Goal: Task Accomplishment & Management: Complete application form

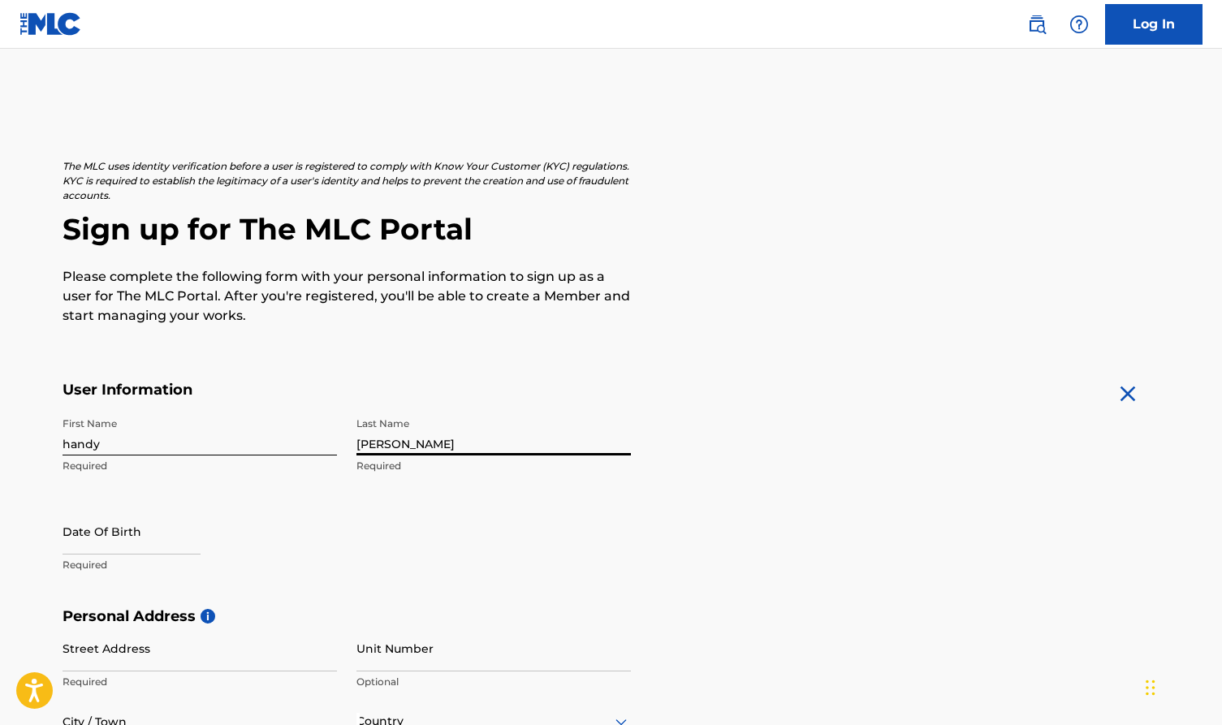
type input "[PERSON_NAME]"
select select "8"
select select "2025"
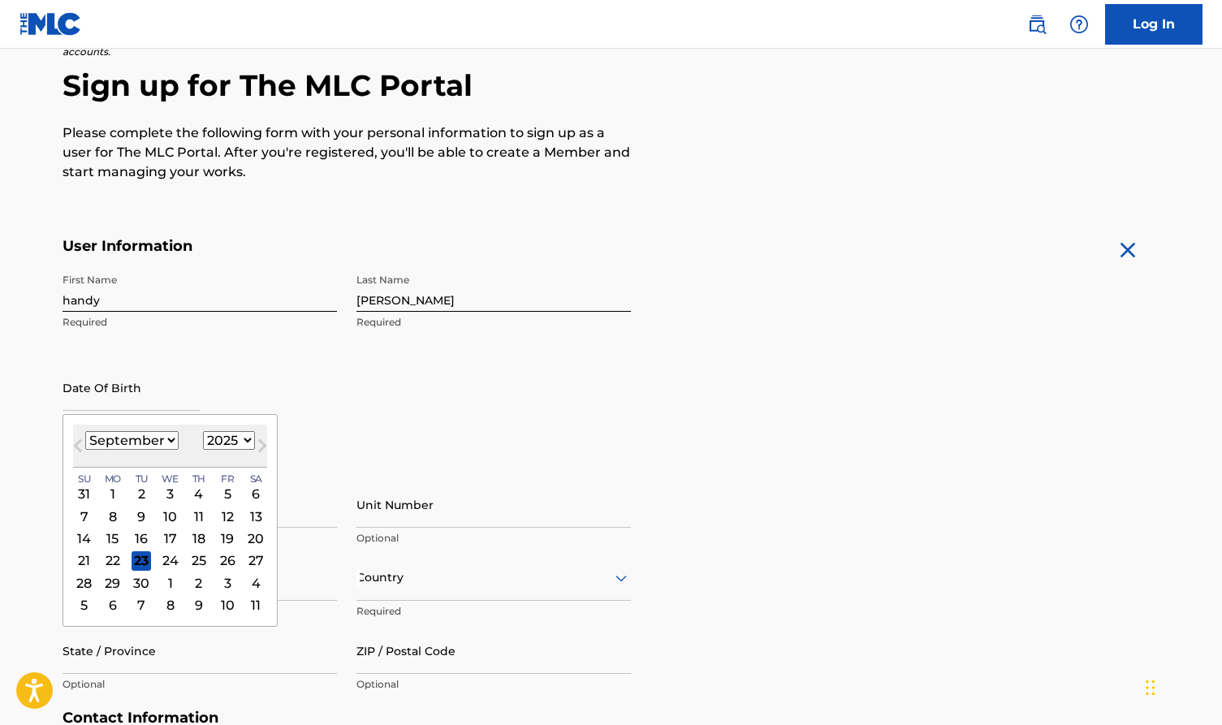
scroll to position [158, 0]
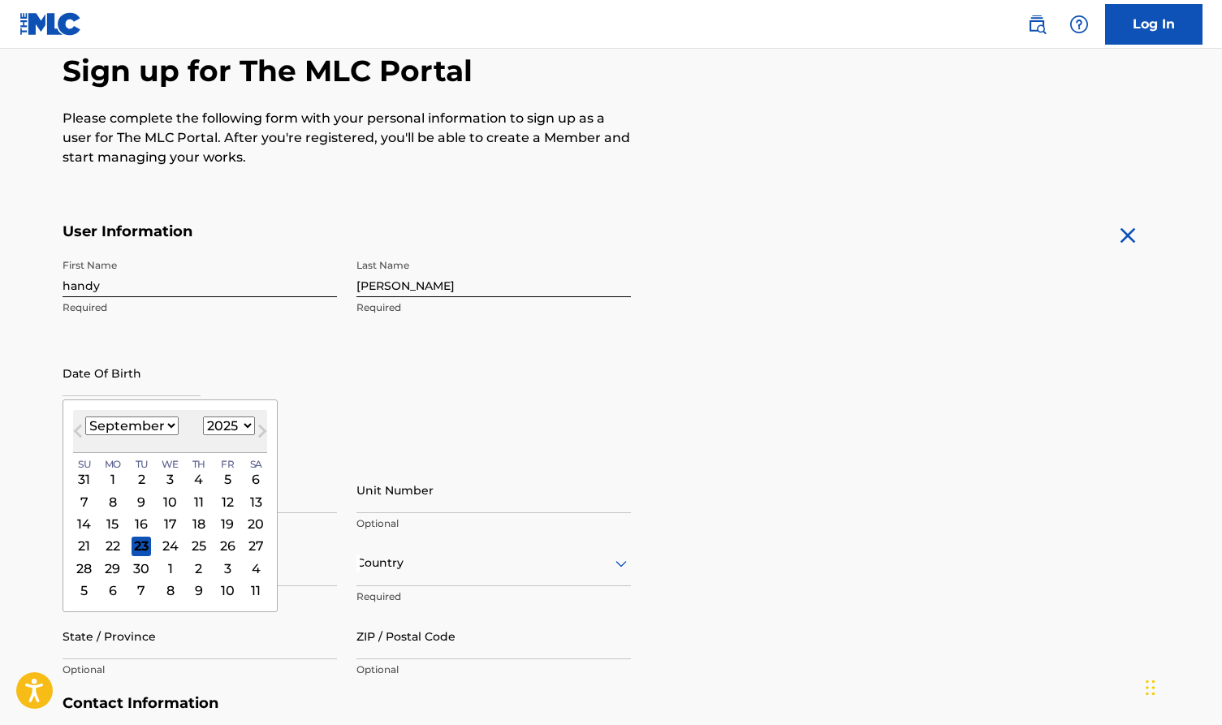
select select "4"
click at [141, 500] on div "6" at bounding box center [141, 501] width 19 height 19
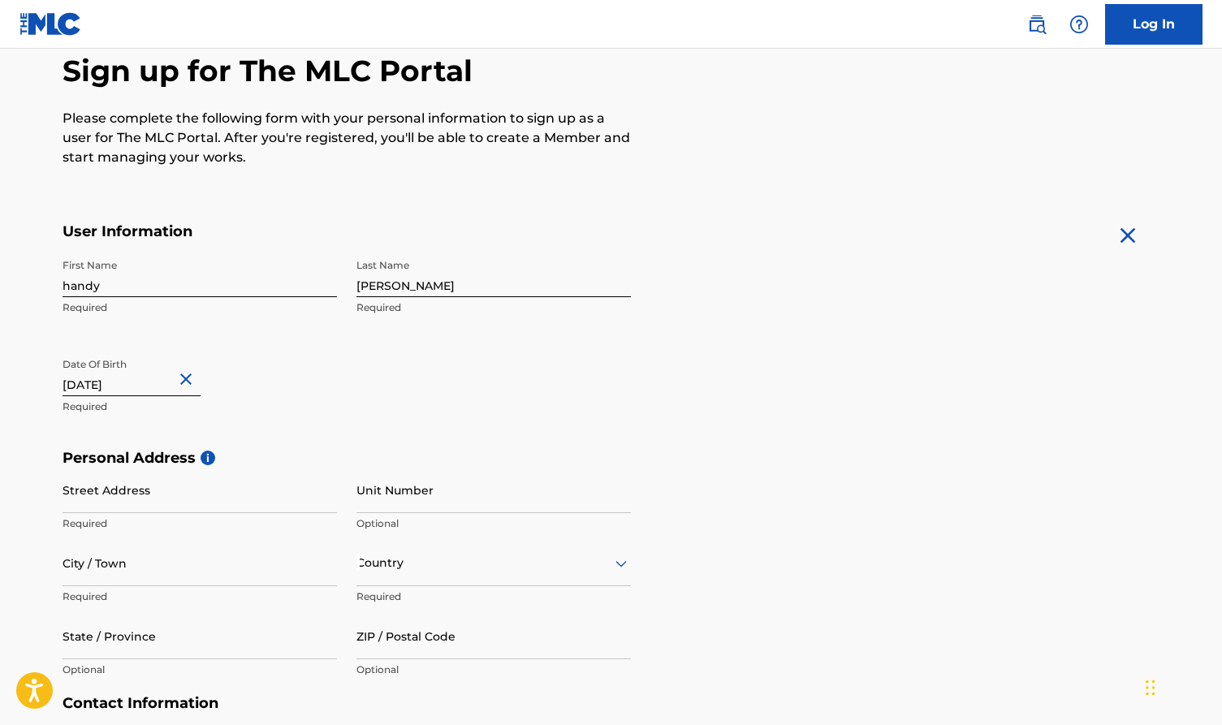
click at [168, 386] on input "text" at bounding box center [132, 373] width 138 height 46
select select "4"
select select "2025"
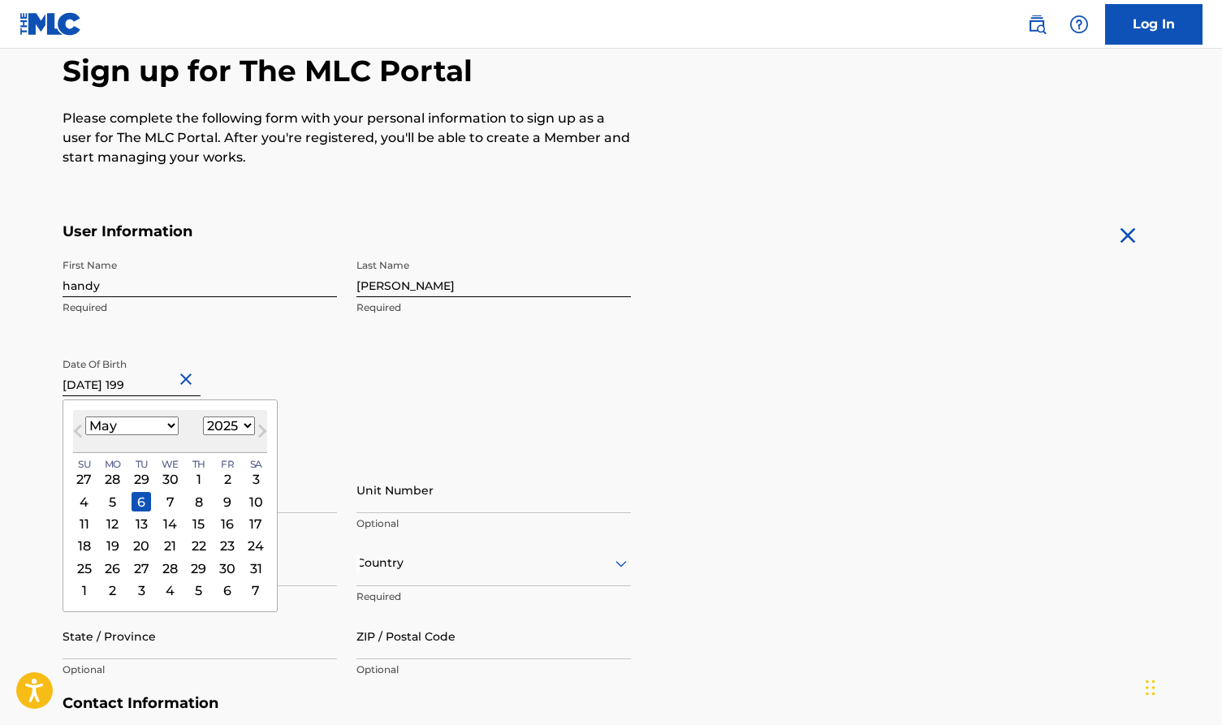
type input "[DATE]"
select select "1998"
type input "[DATE]"
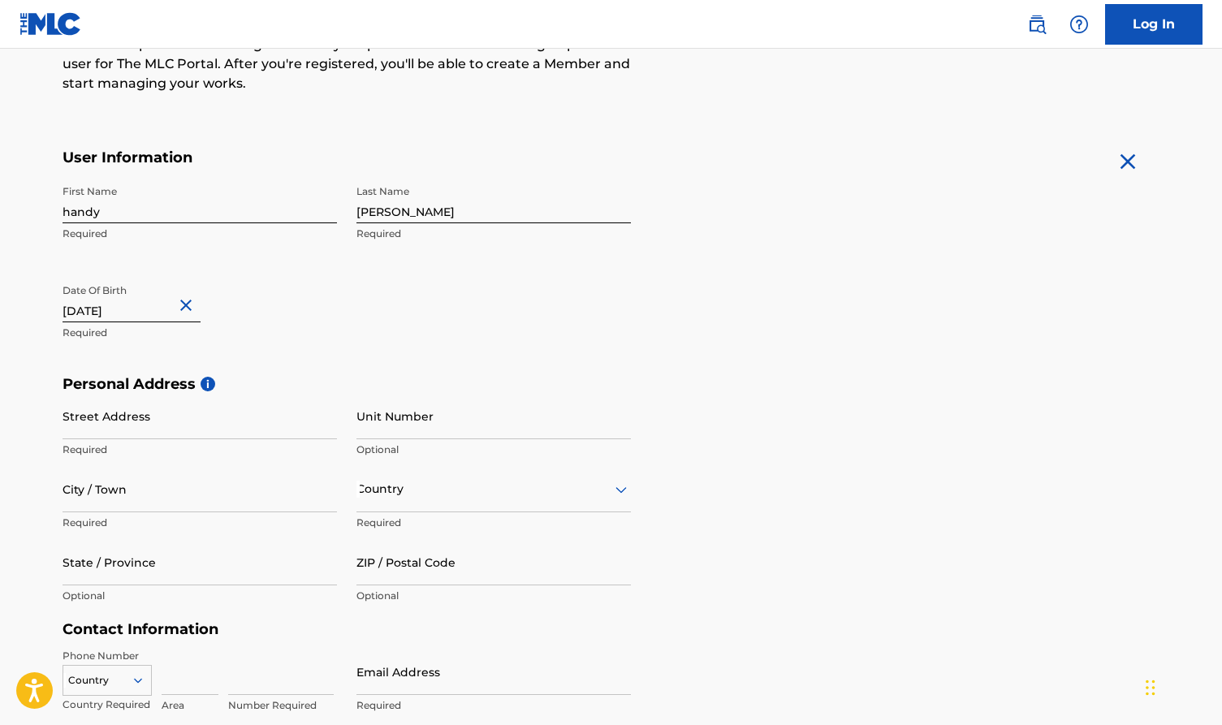
scroll to position [259, 0]
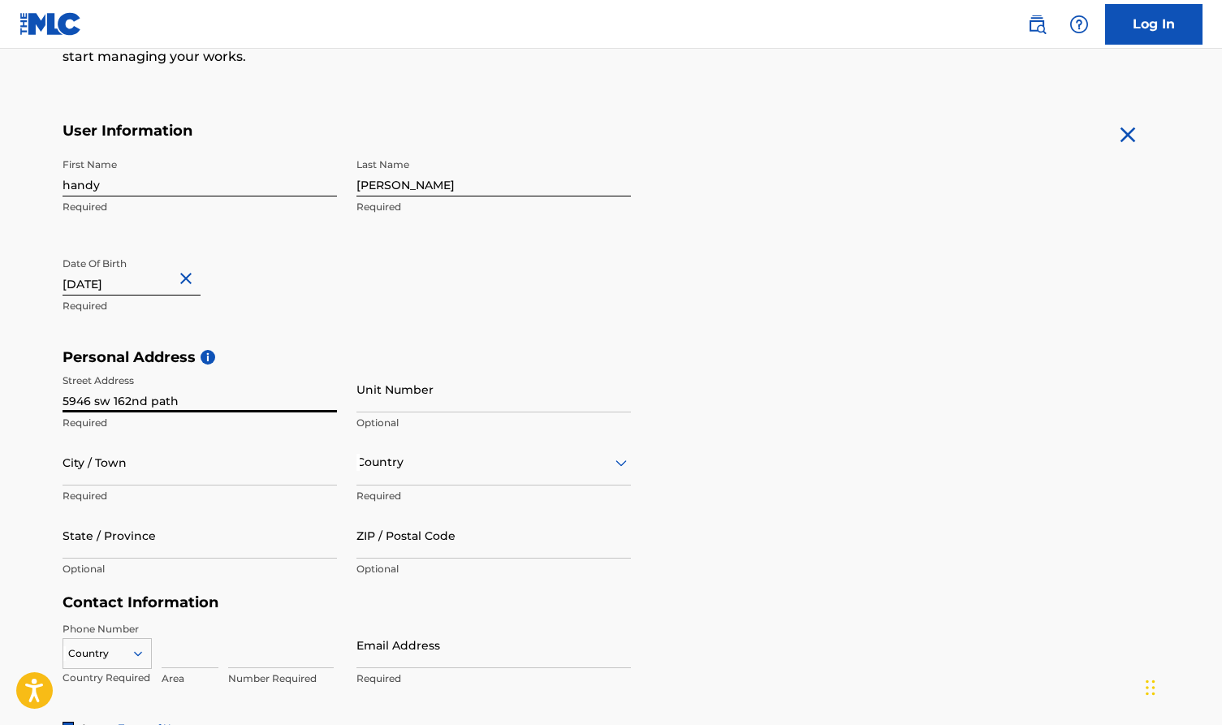
type input "5946 sw 162nd path"
type input "[GEOGRAPHIC_DATA]"
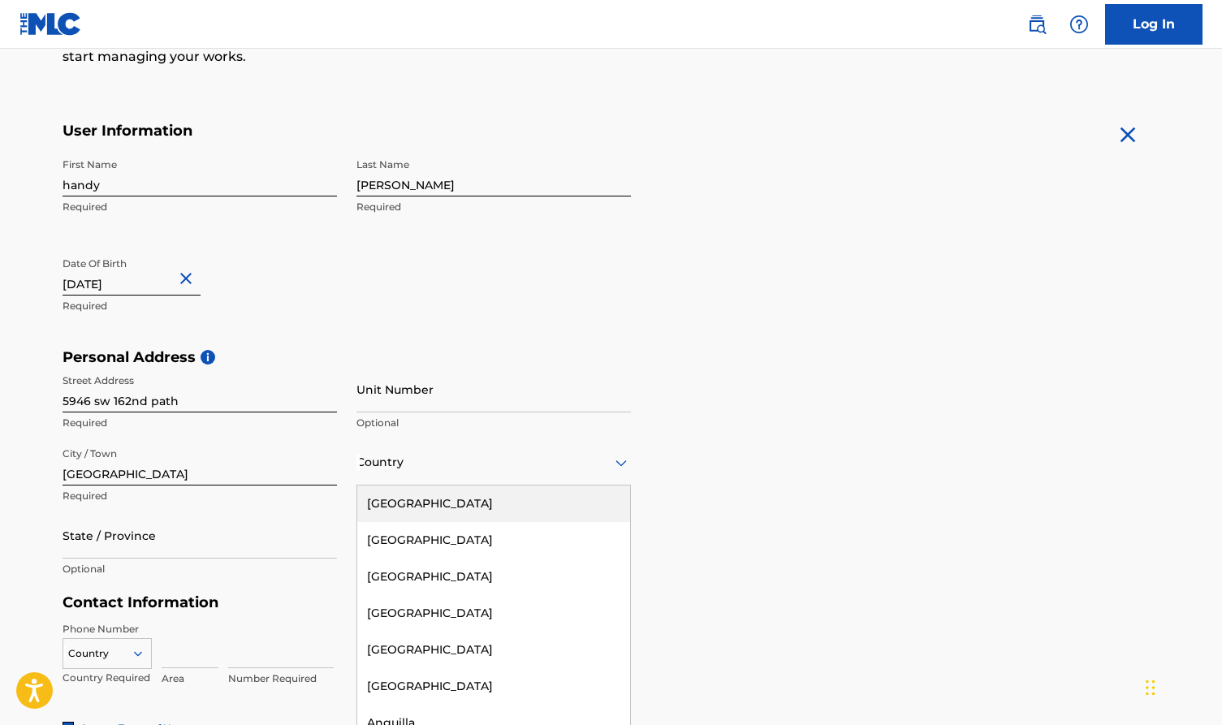
click at [405, 468] on div "Country" at bounding box center [494, 462] width 275 height 46
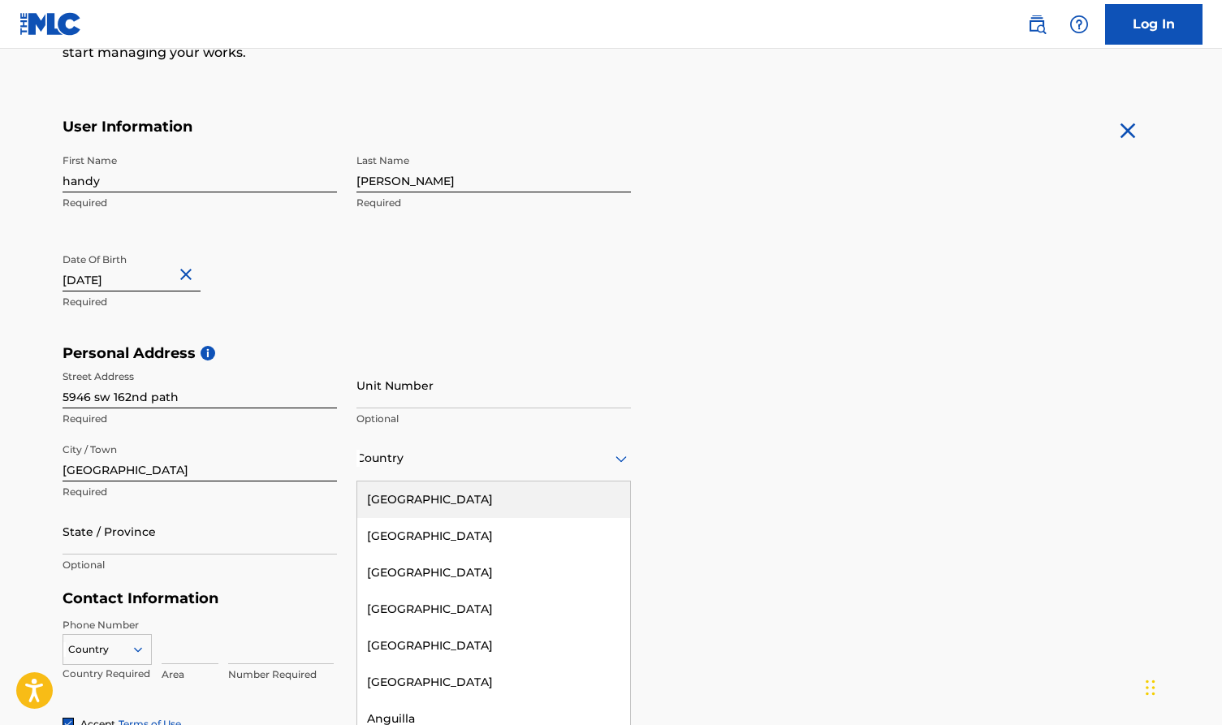
click at [409, 497] on div "[GEOGRAPHIC_DATA]" at bounding box center [493, 500] width 273 height 37
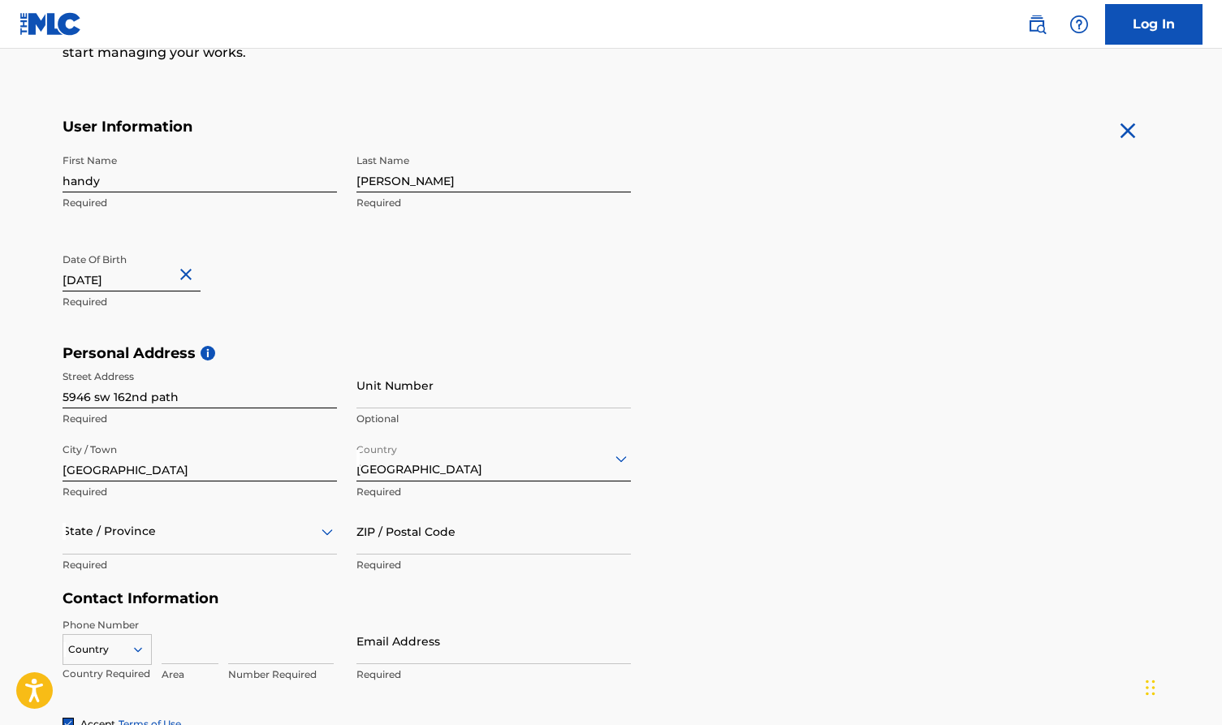
click at [243, 542] on div "State / Province" at bounding box center [200, 531] width 275 height 46
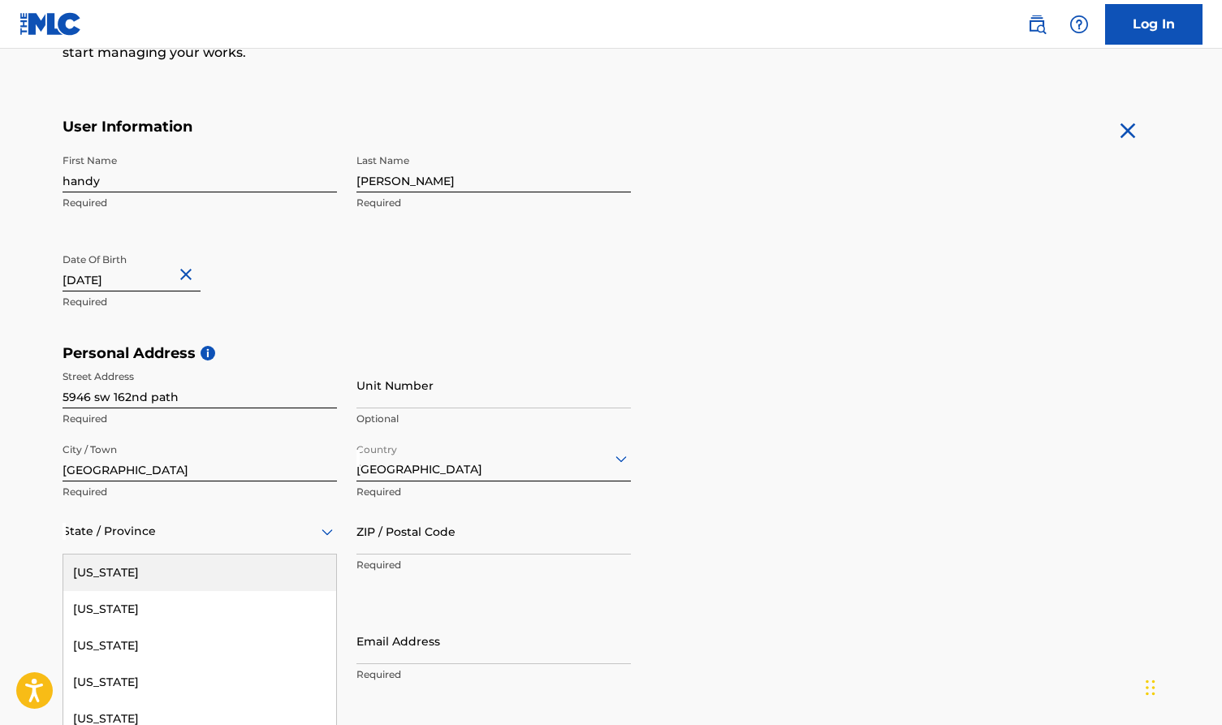
scroll to position [336, 0]
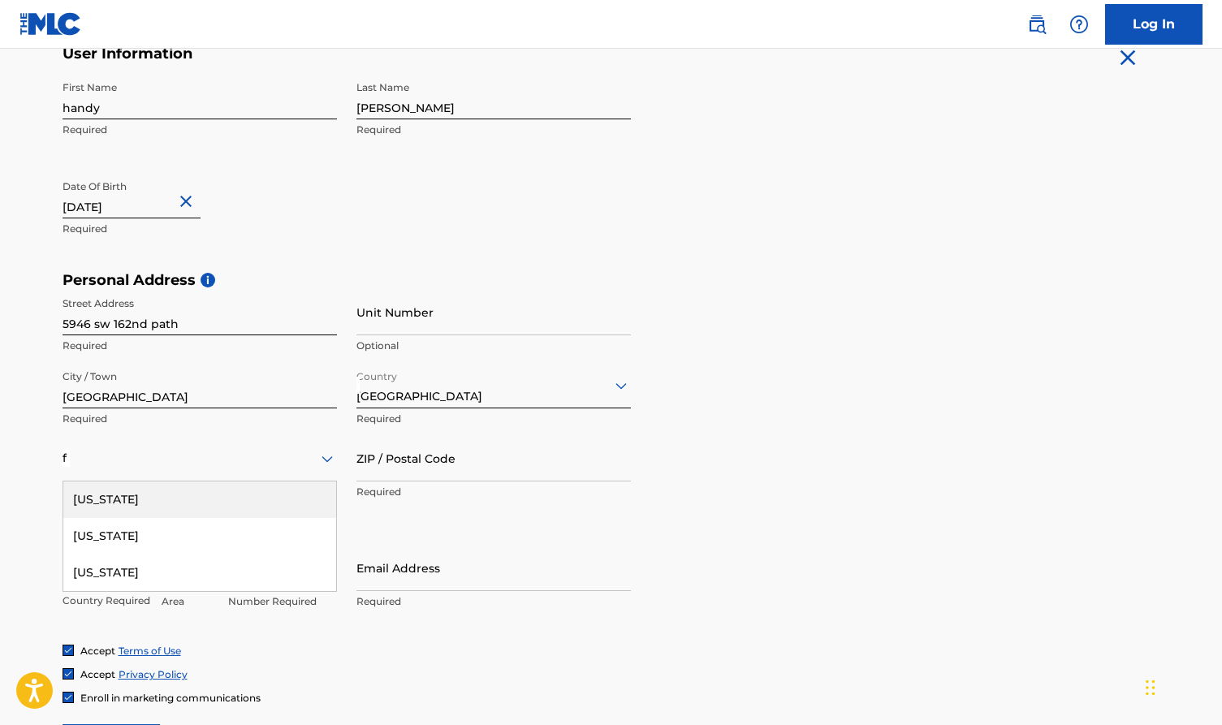
type input "fl"
click at [251, 500] on div "[US_STATE]" at bounding box center [199, 500] width 273 height 37
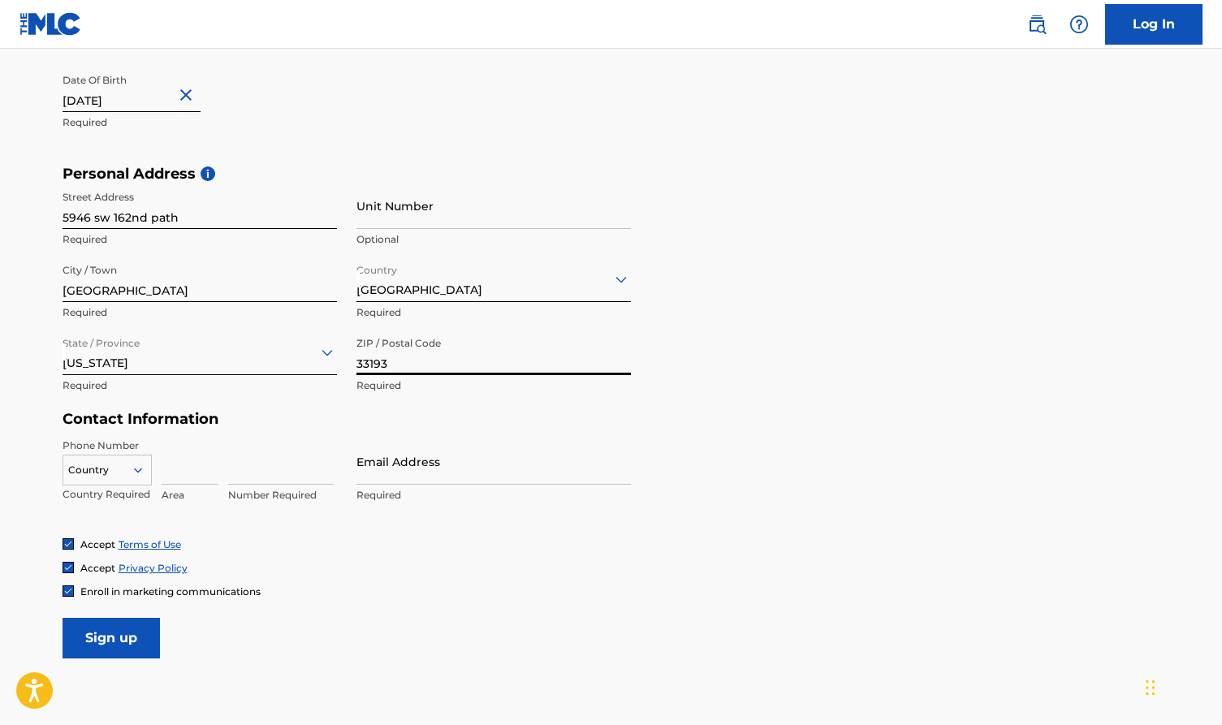
scroll to position [501, 0]
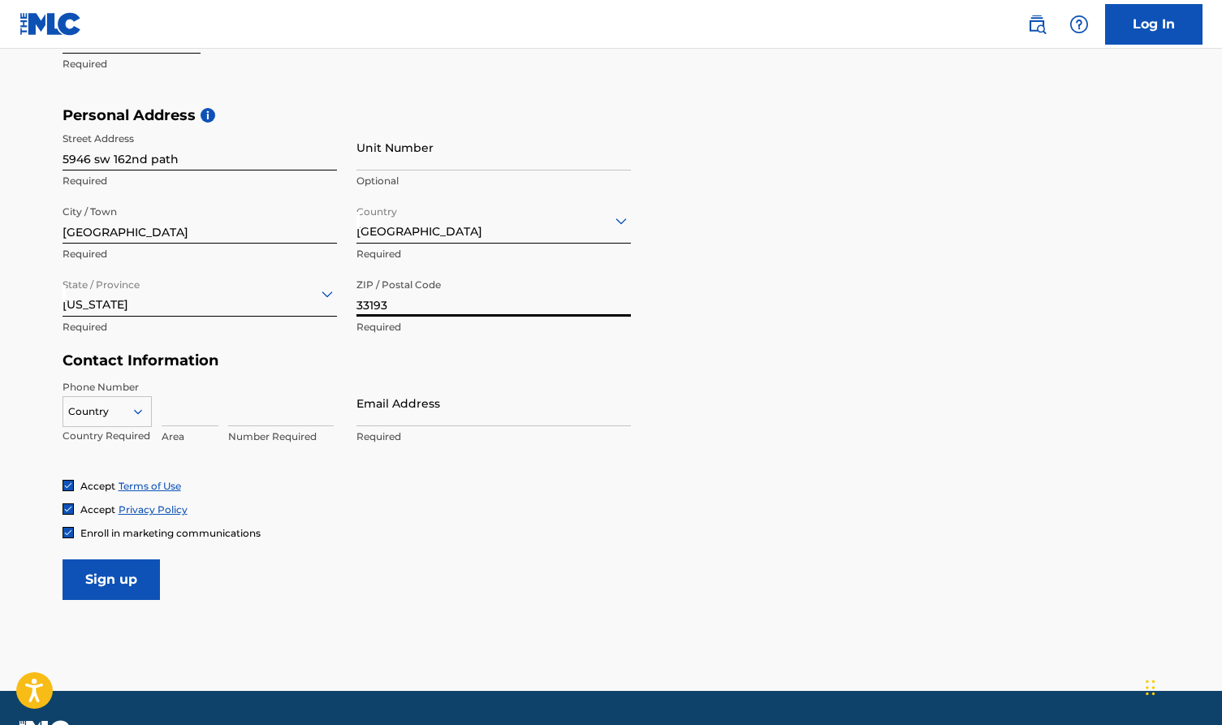
type input "33193"
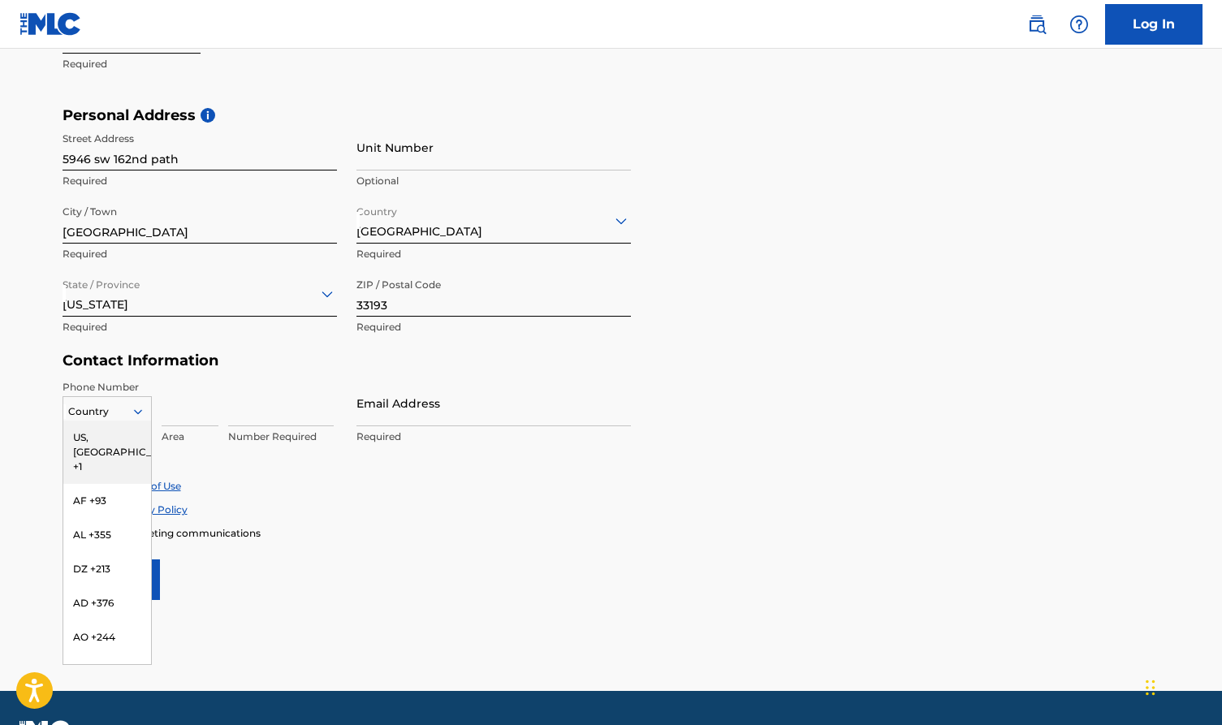
click at [145, 411] on icon at bounding box center [138, 411] width 15 height 15
click at [203, 407] on input at bounding box center [190, 403] width 57 height 46
click at [106, 403] on div at bounding box center [107, 412] width 88 height 18
click at [126, 440] on div "US, [GEOGRAPHIC_DATA] +1" at bounding box center [107, 452] width 88 height 63
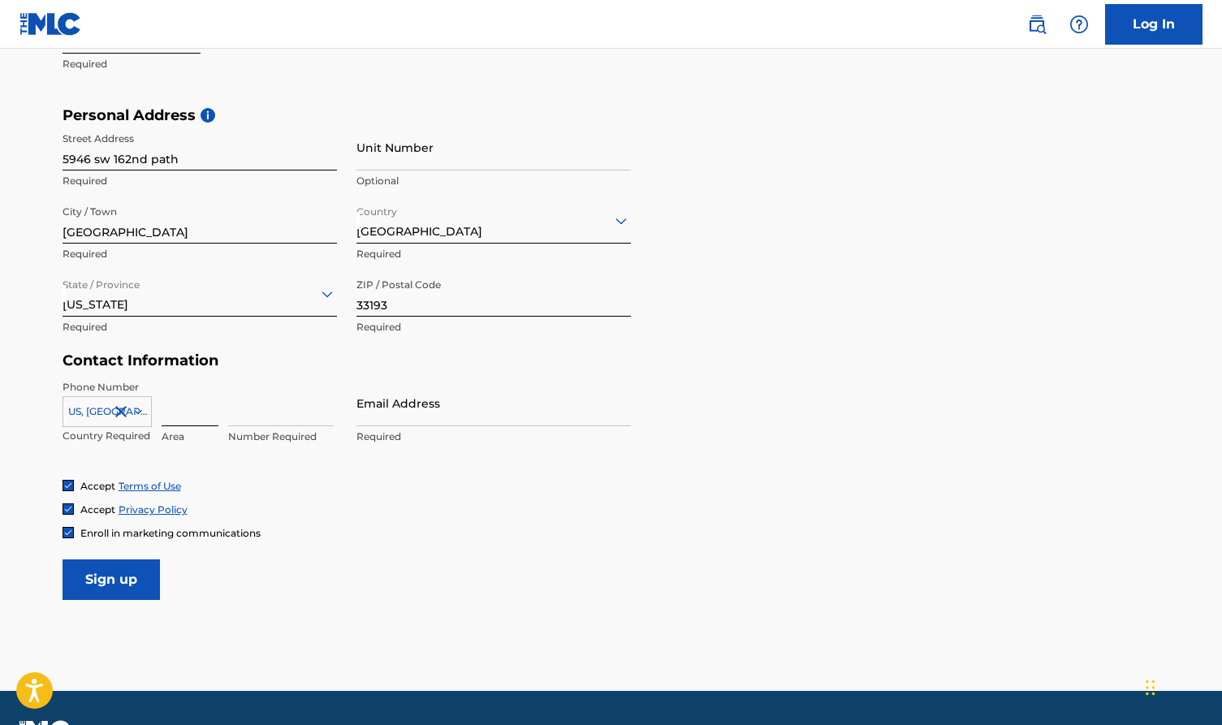
click at [178, 413] on input at bounding box center [190, 403] width 57 height 46
type input "786"
type input "3342402"
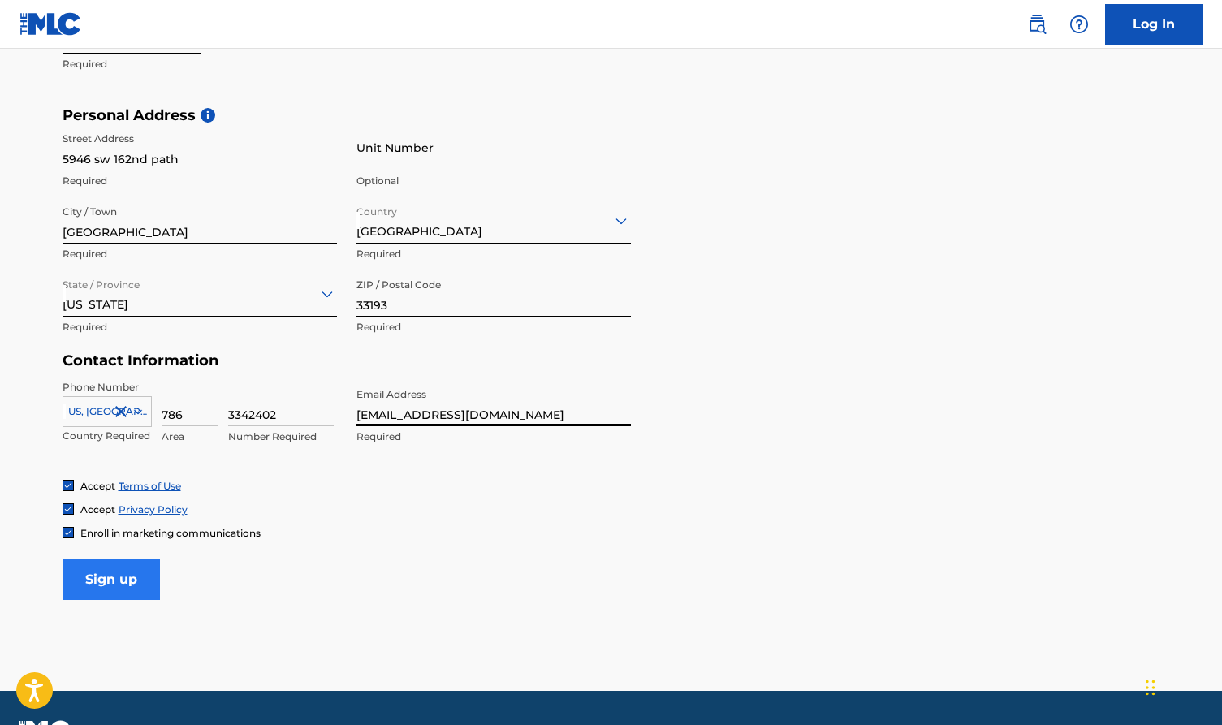
type input "[EMAIL_ADDRESS][DOMAIN_NAME]"
click at [106, 586] on input "Sign up" at bounding box center [111, 580] width 97 height 41
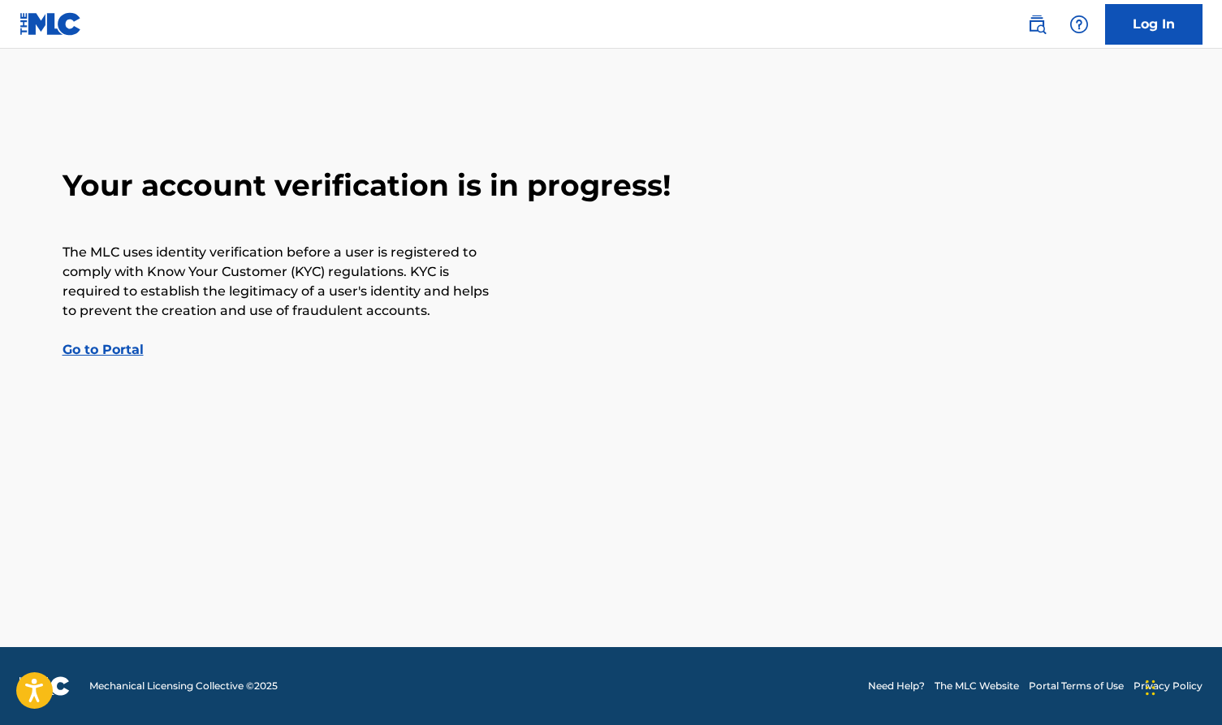
click at [119, 352] on link "Go to Portal" at bounding box center [103, 349] width 81 height 15
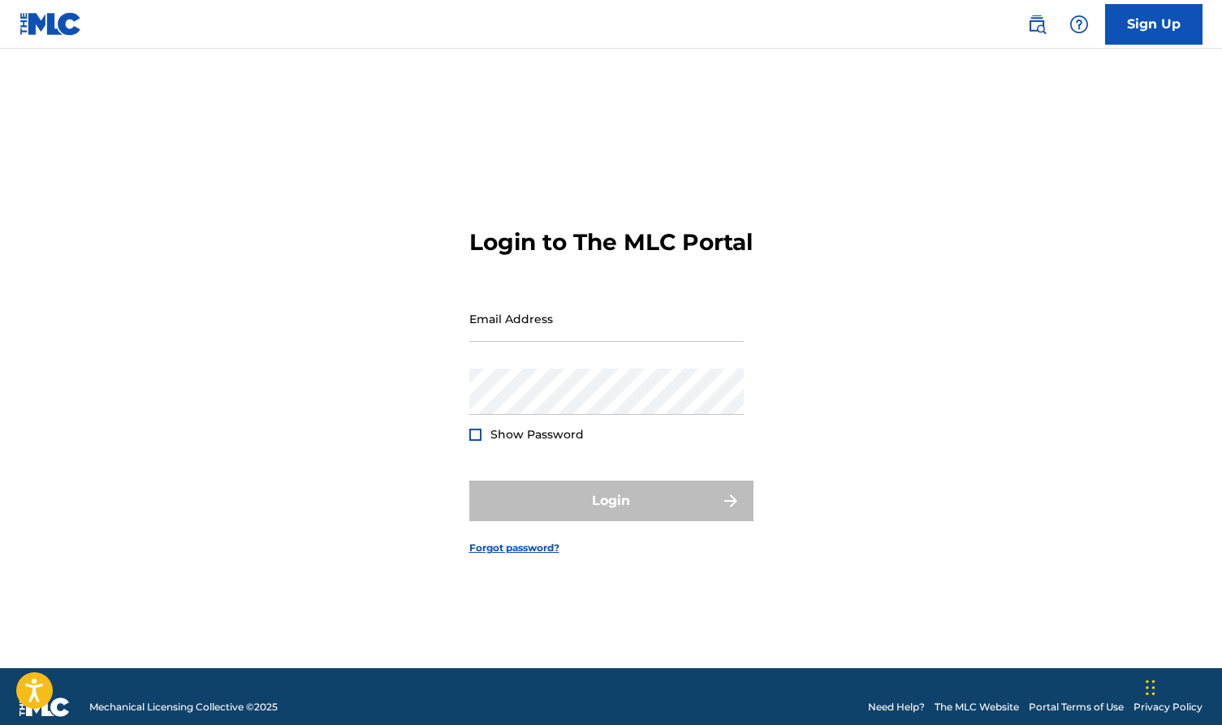
click at [560, 357] on div "Email Address" at bounding box center [606, 332] width 275 height 73
type input "hvnb"
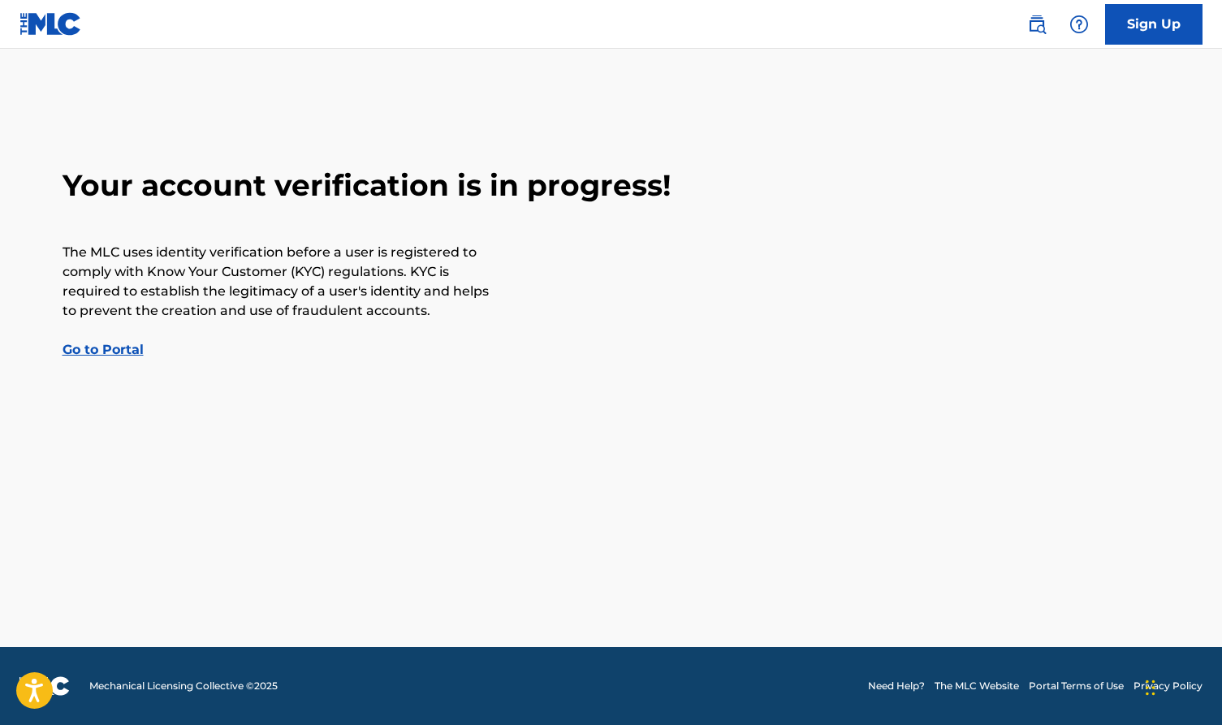
click at [110, 353] on link "Go to Portal" at bounding box center [103, 349] width 81 height 15
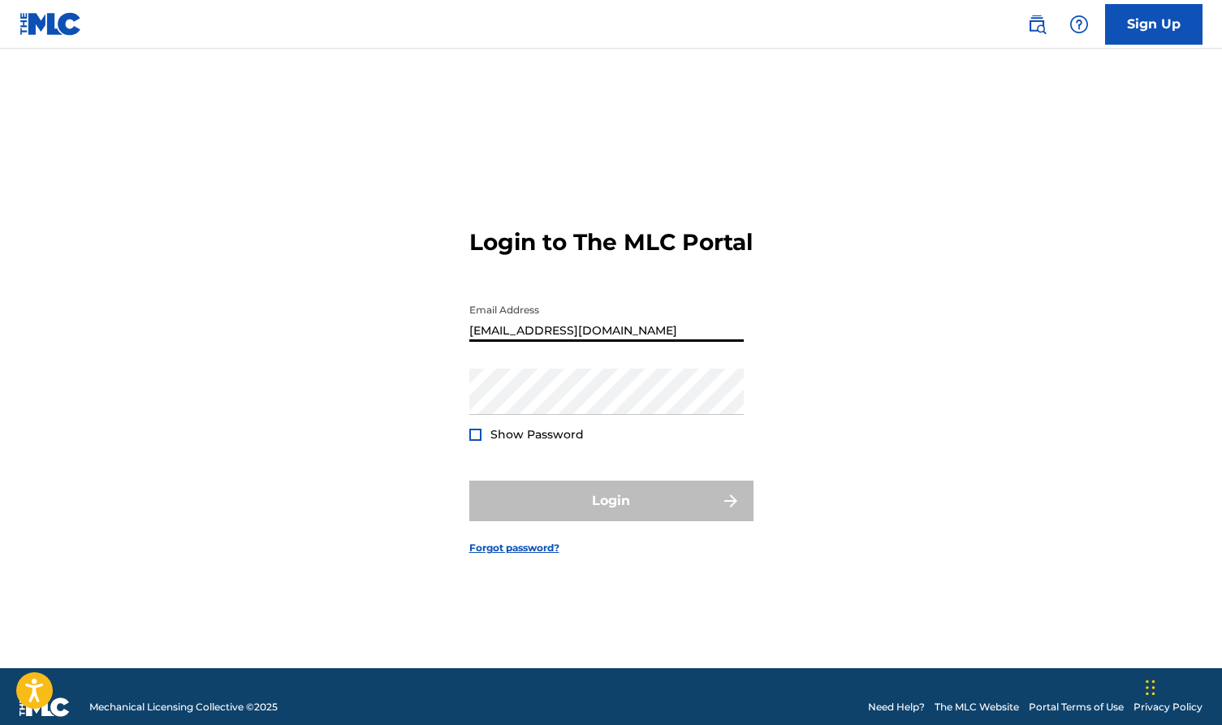
type input "[EMAIL_ADDRESS][DOMAIN_NAME]"
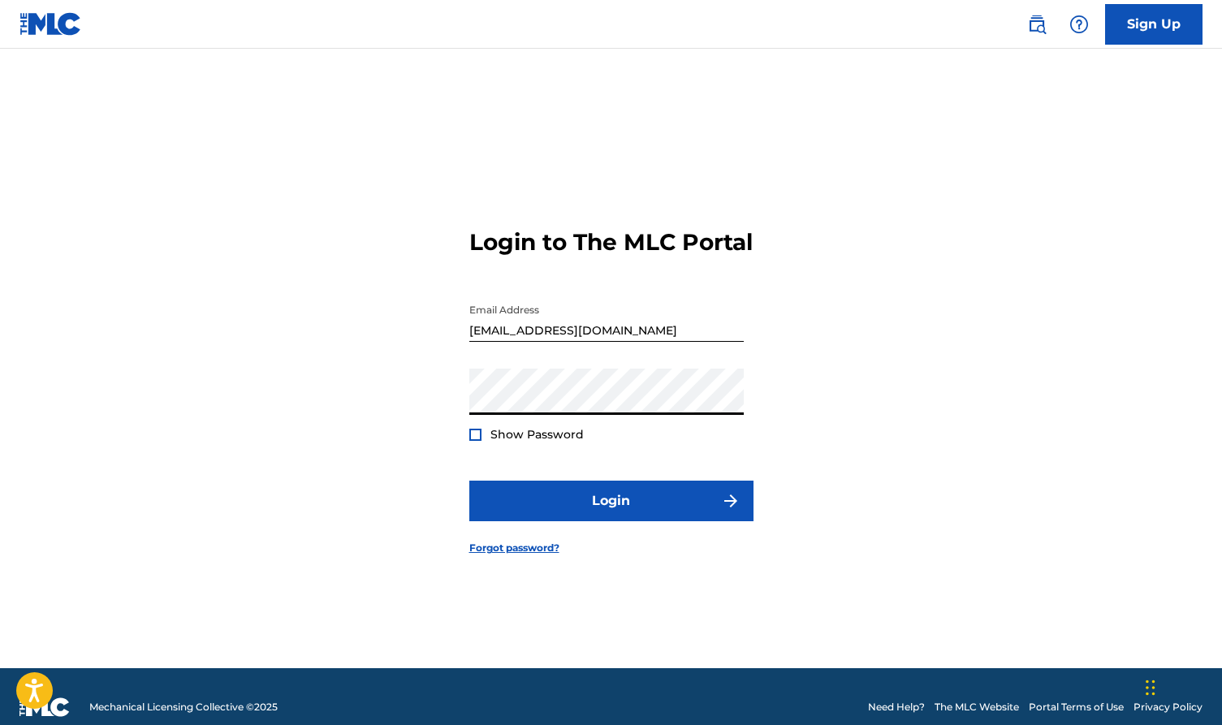
click at [611, 515] on button "Login" at bounding box center [611, 501] width 284 height 41
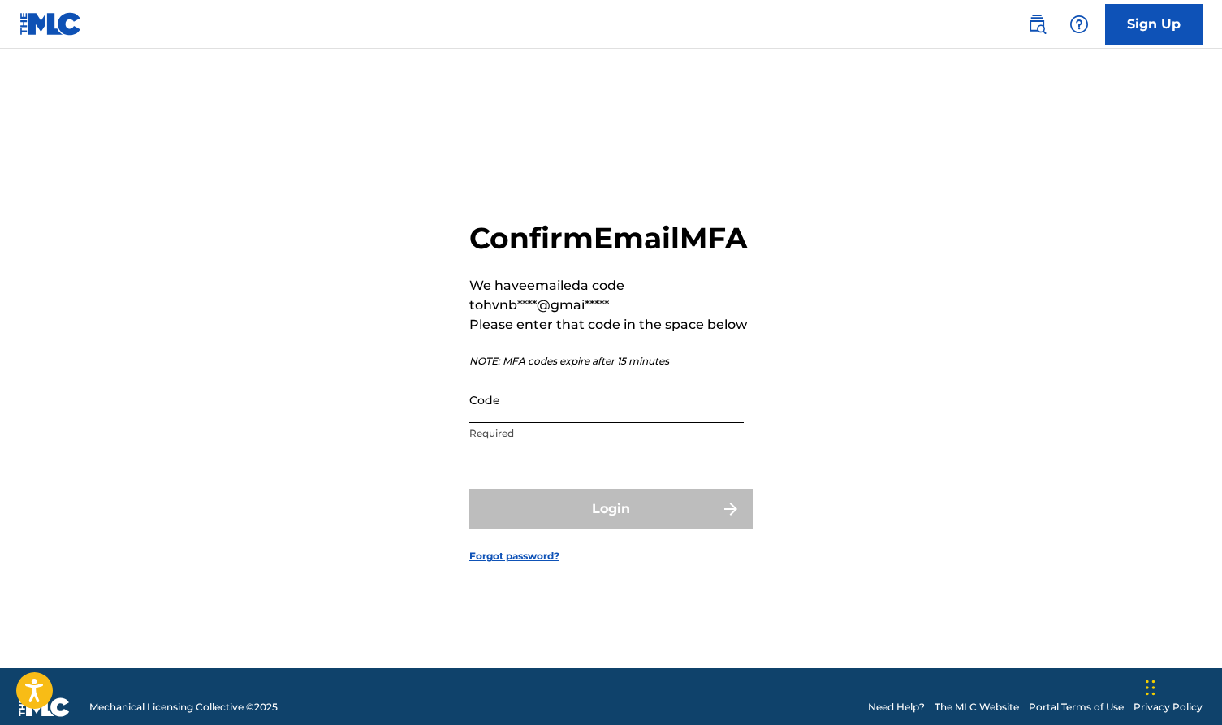
click at [540, 423] on input "Code" at bounding box center [606, 400] width 275 height 46
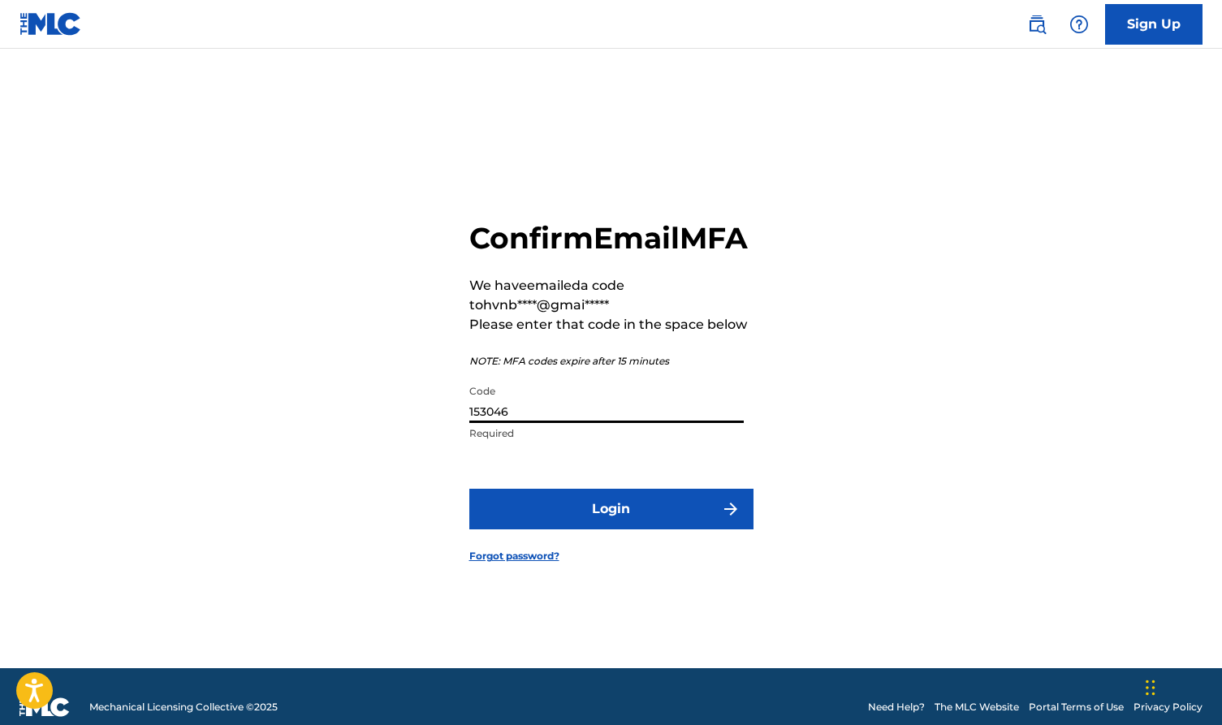
type input "153046"
click at [611, 527] on button "Login" at bounding box center [611, 509] width 284 height 41
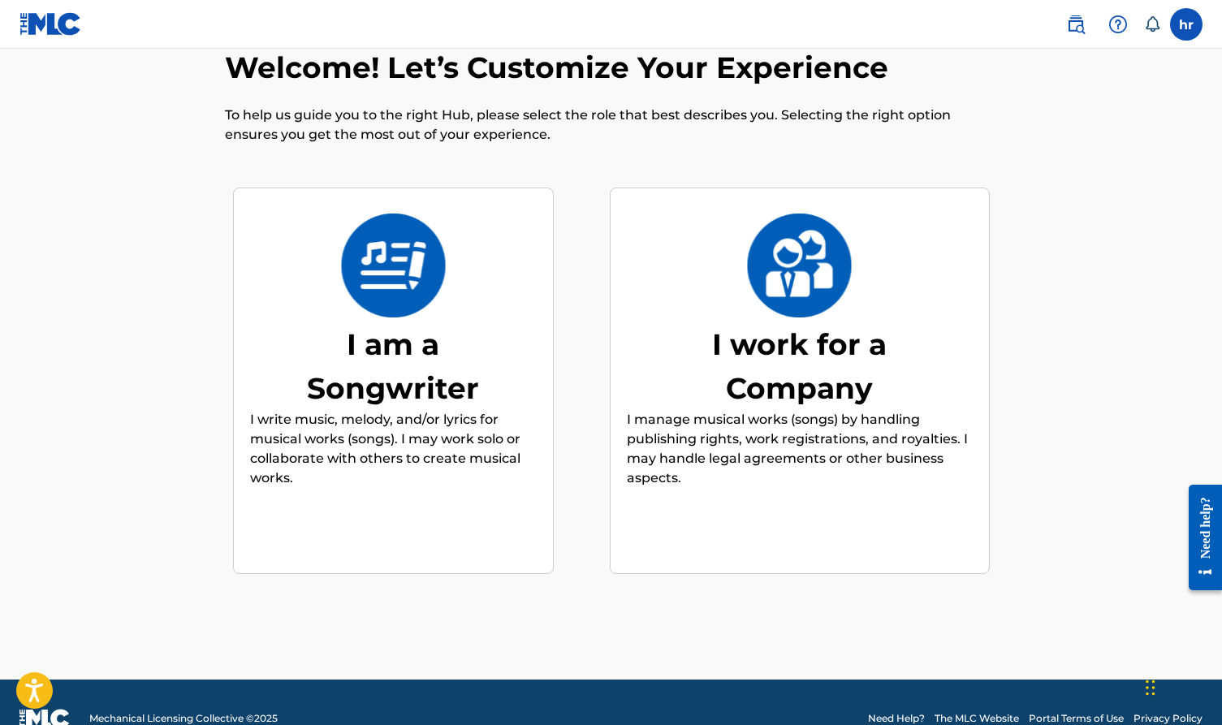
click at [413, 309] on img at bounding box center [393, 266] width 106 height 104
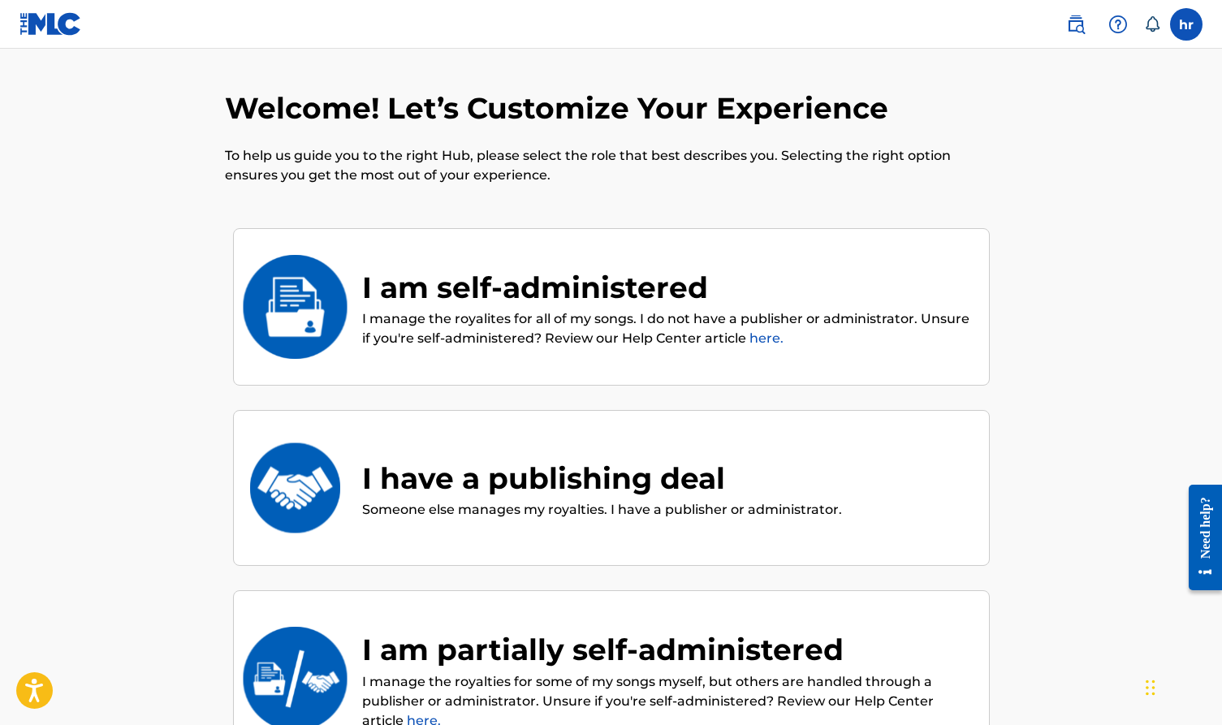
scroll to position [-2, 0]
click at [447, 286] on div "I am self-administered" at bounding box center [667, 288] width 611 height 44
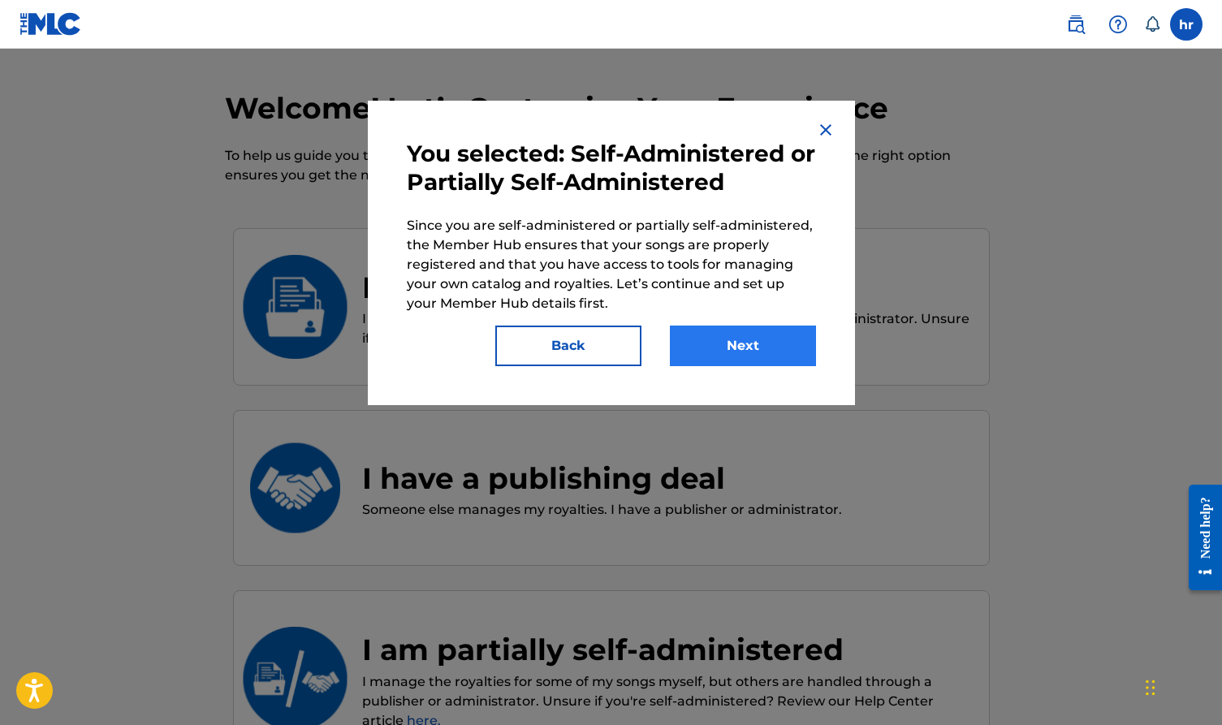
click at [718, 353] on button "Next" at bounding box center [743, 346] width 146 height 41
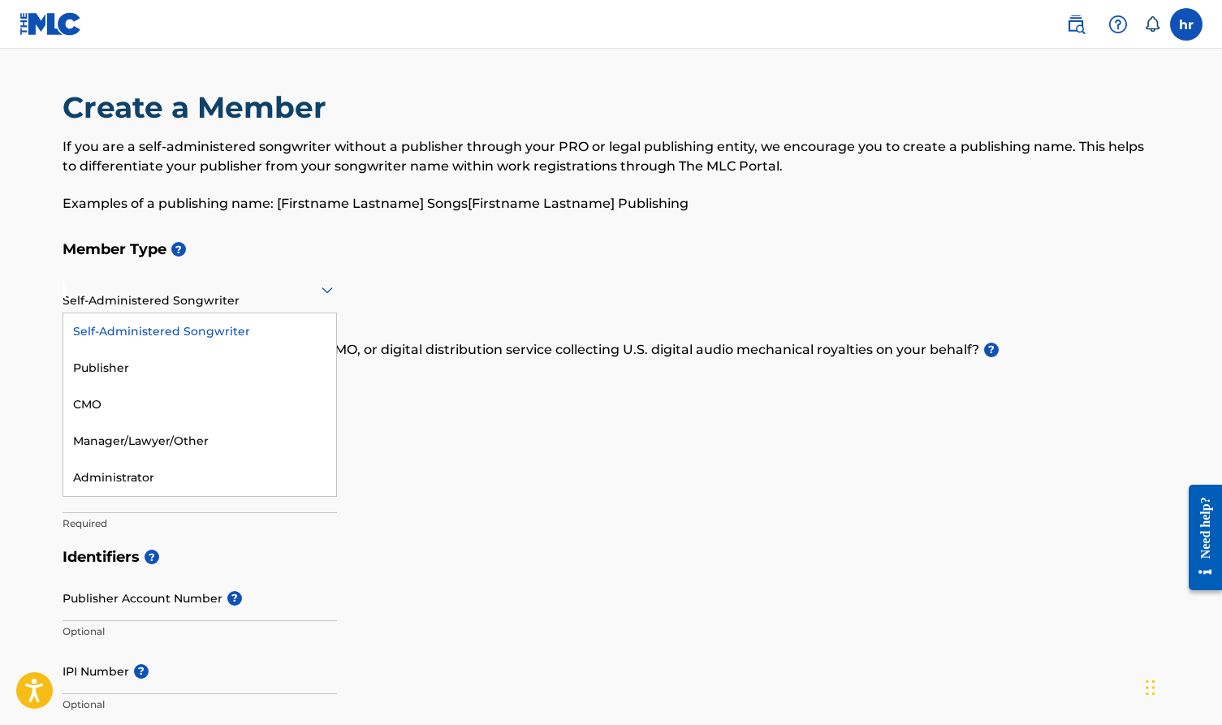
click at [275, 286] on div at bounding box center [200, 289] width 275 height 20
click at [260, 327] on div "Self-Administered Songwriter" at bounding box center [199, 331] width 273 height 37
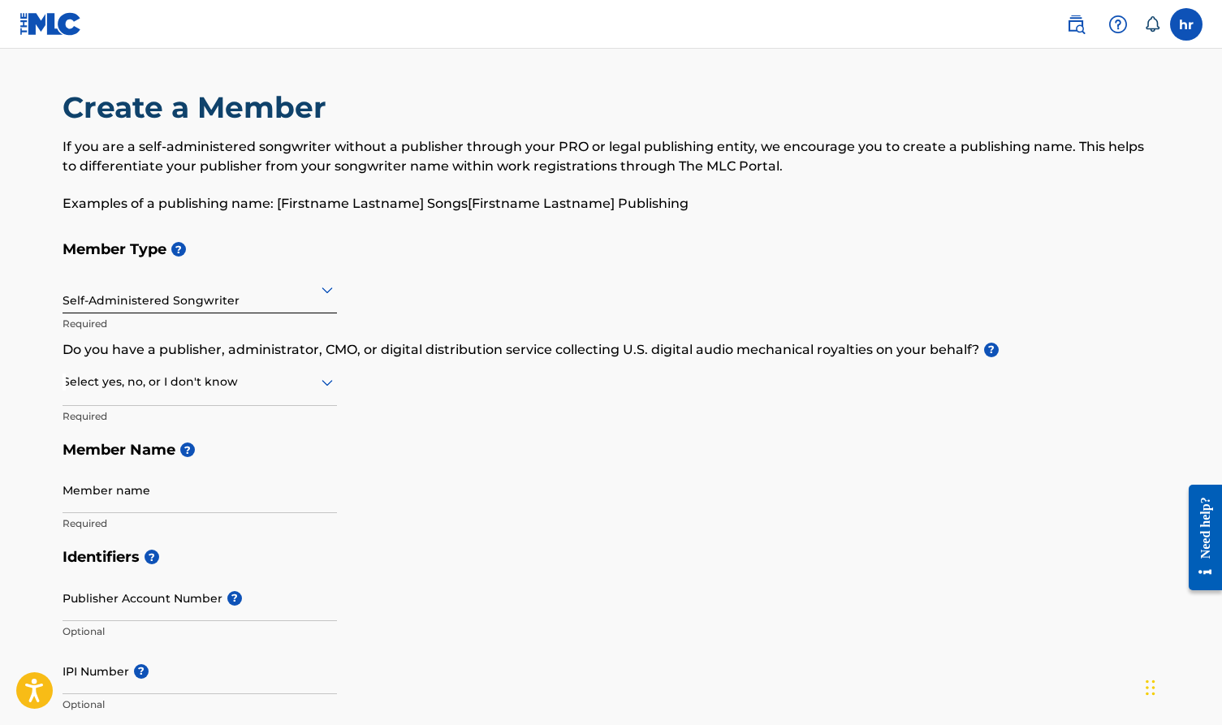
click at [262, 391] on div at bounding box center [200, 382] width 275 height 20
click at [238, 453] on div "No" at bounding box center [199, 461] width 273 height 37
click at [321, 382] on icon at bounding box center [327, 382] width 19 height 19
click at [252, 426] on div "Yes" at bounding box center [199, 424] width 273 height 37
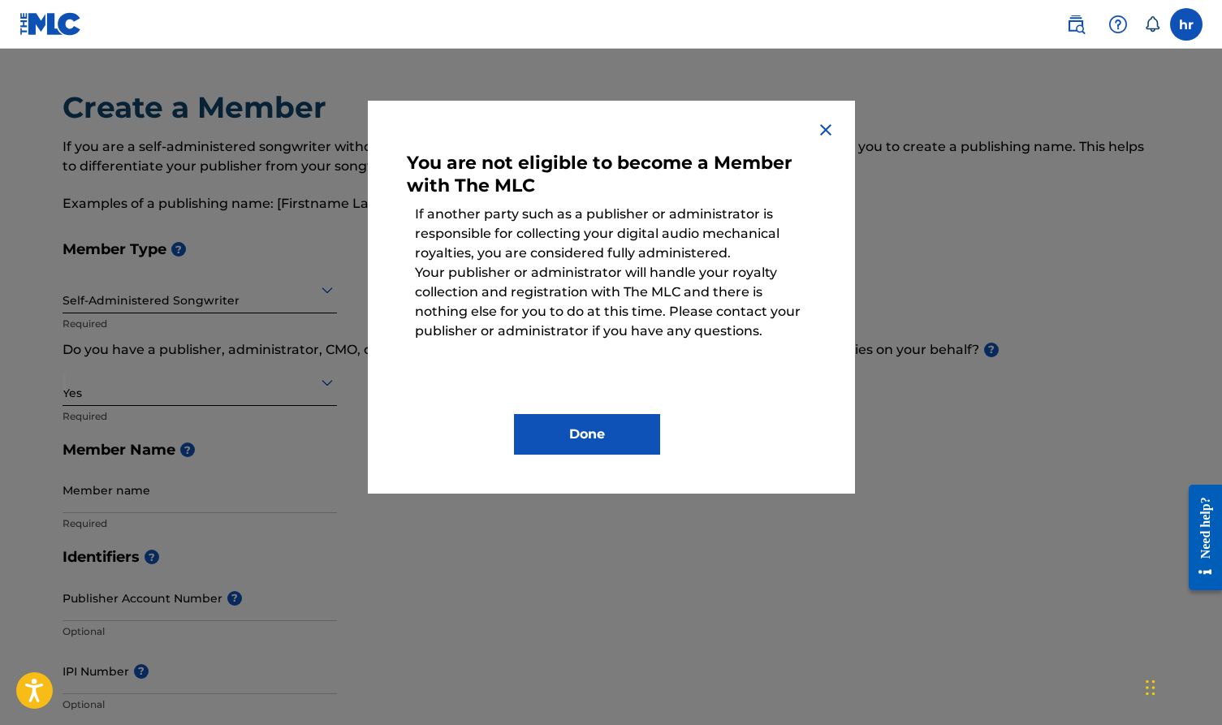
click at [826, 136] on img at bounding box center [825, 129] width 19 height 19
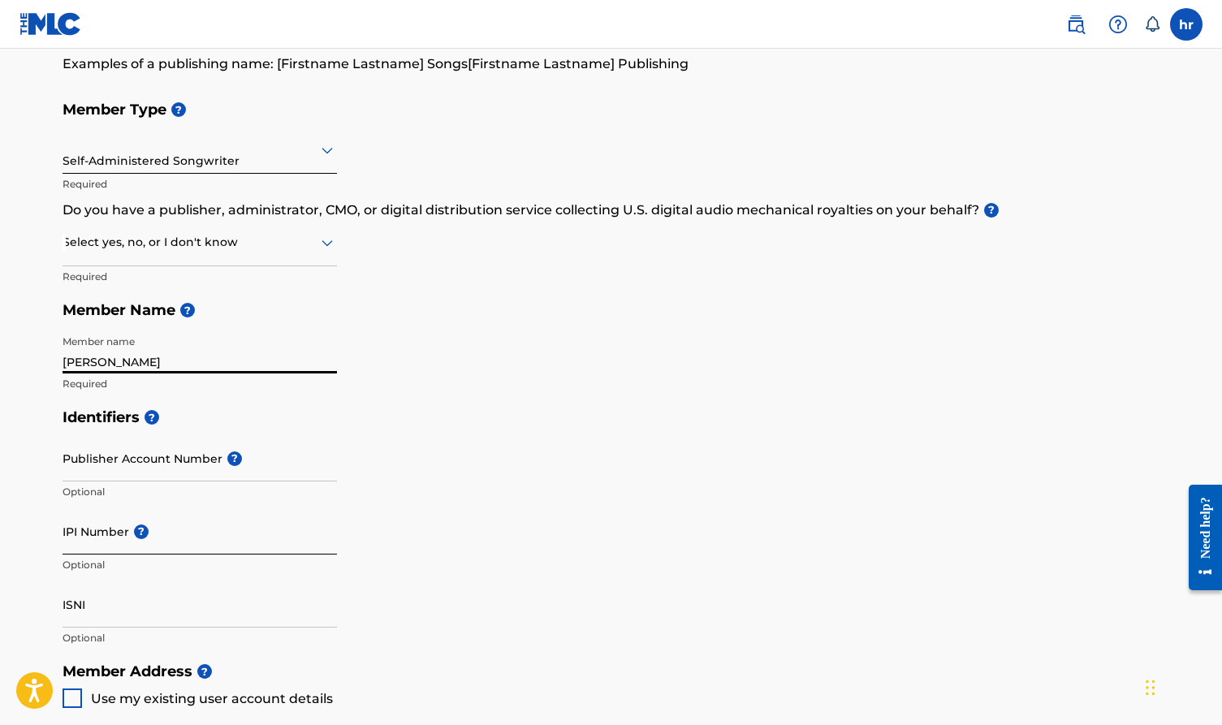
scroll to position [176, 0]
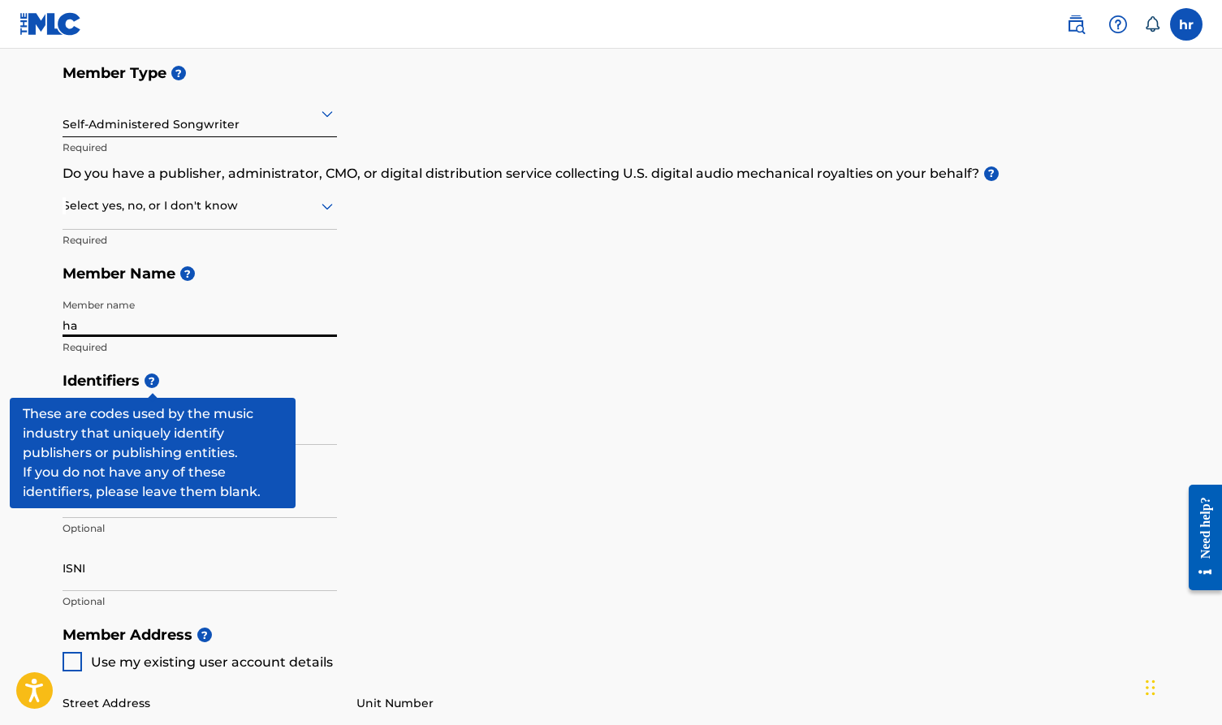
type input "h"
click at [189, 265] on h5 "Member Name ?" at bounding box center [612, 274] width 1098 height 35
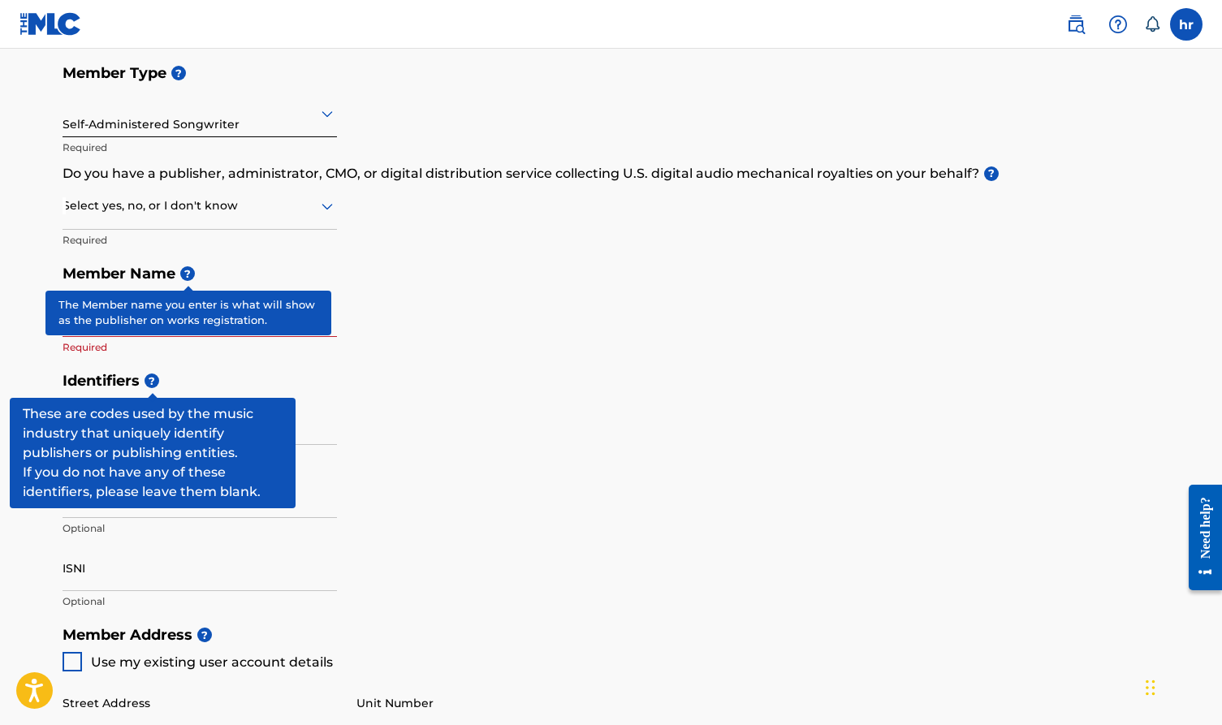
click at [184, 273] on span "?" at bounding box center [187, 273] width 15 height 15
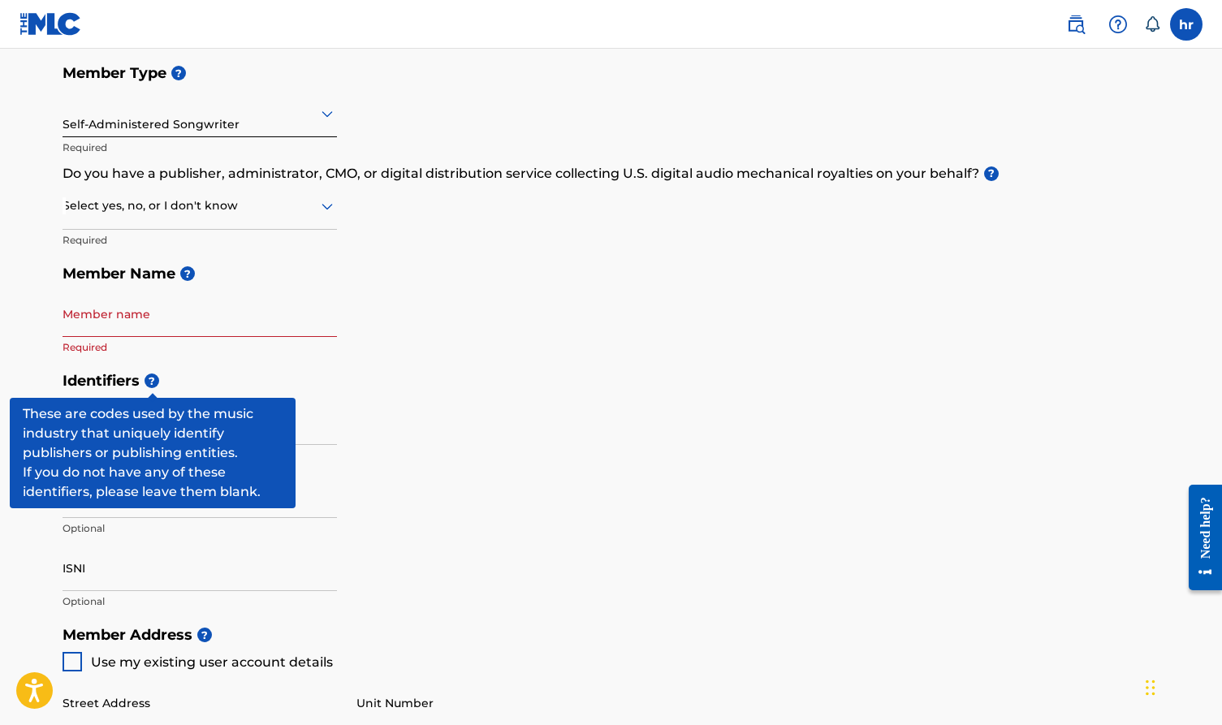
click at [441, 327] on div "Member Type ? Self-Administered Songwriter Required Do you have a publisher, ad…" at bounding box center [612, 210] width 1098 height 308
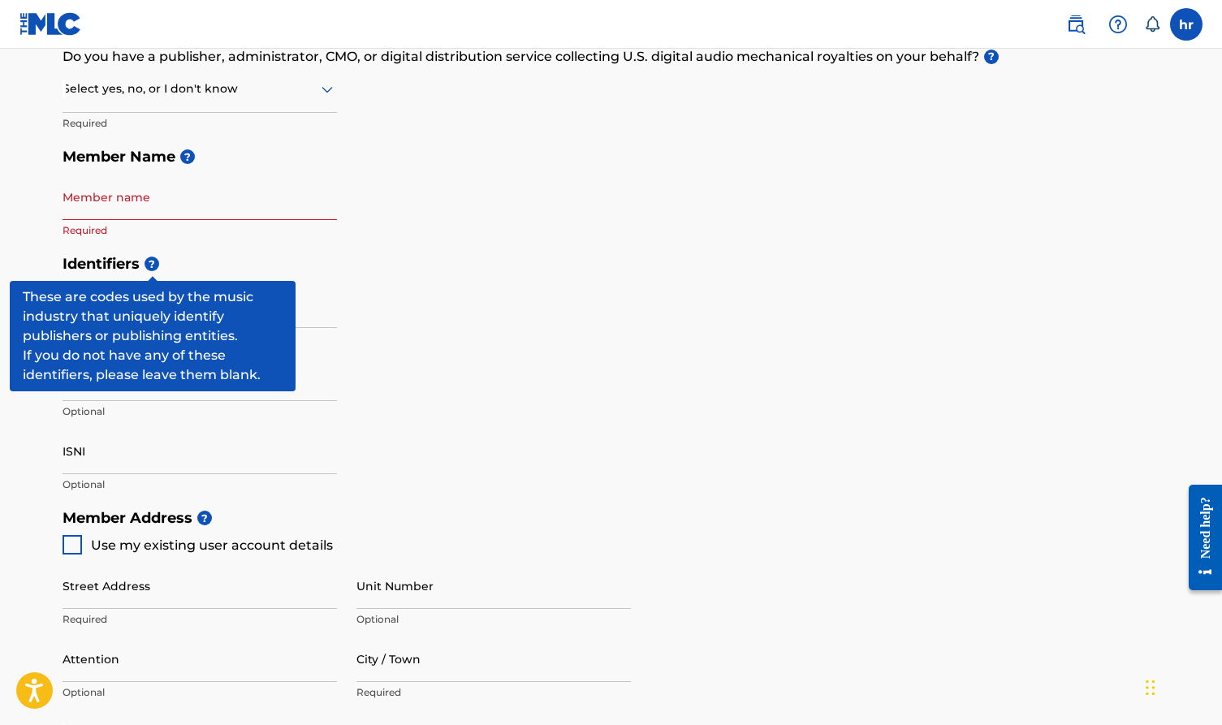
scroll to position [338, 0]
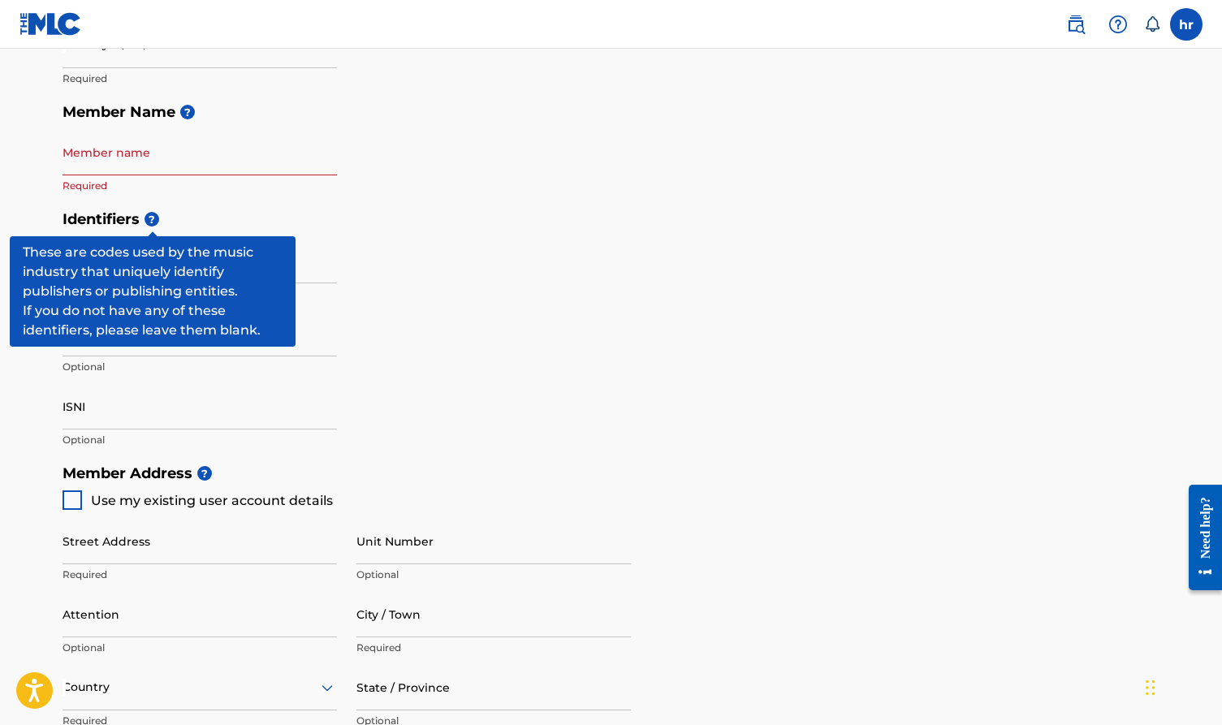
click at [156, 218] on span "?" at bounding box center [152, 219] width 15 height 15
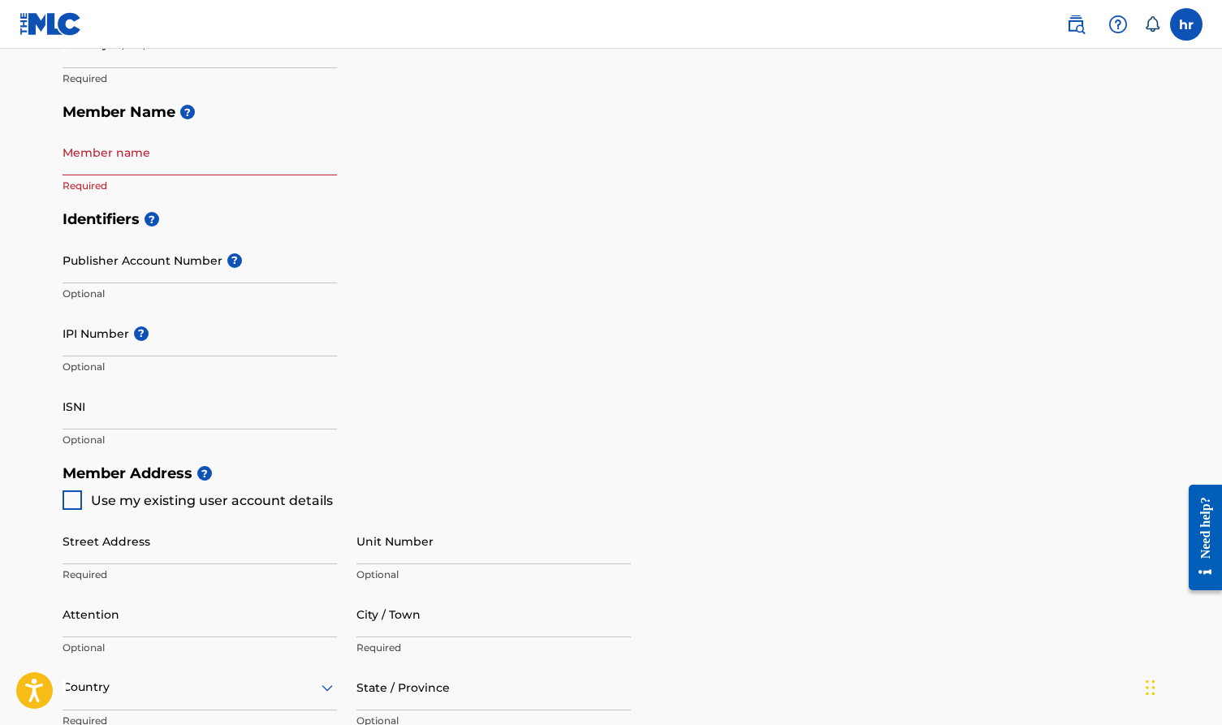
click at [404, 229] on h5 "Identifiers ?" at bounding box center [612, 219] width 1098 height 35
click at [96, 336] on input "IPI Number ?" at bounding box center [200, 333] width 275 height 46
click at [136, 162] on input "Member name" at bounding box center [200, 152] width 275 height 46
type input "handy rodriguez"
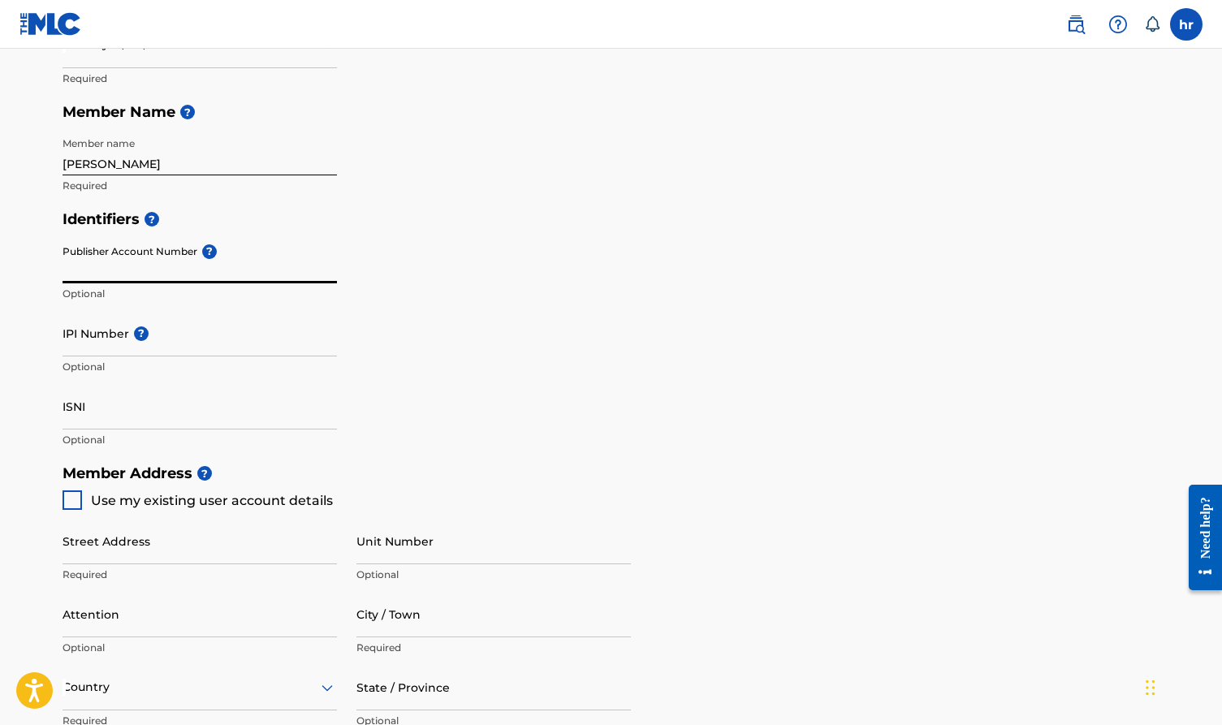
click at [153, 264] on input "Publisher Account Number ?" at bounding box center [200, 260] width 275 height 46
click at [107, 326] on input "IPI Number ?" at bounding box center [200, 333] width 275 height 46
click at [73, 500] on div at bounding box center [72, 500] width 19 height 19
type input "5946 sw 162nd path"
type input "[GEOGRAPHIC_DATA]"
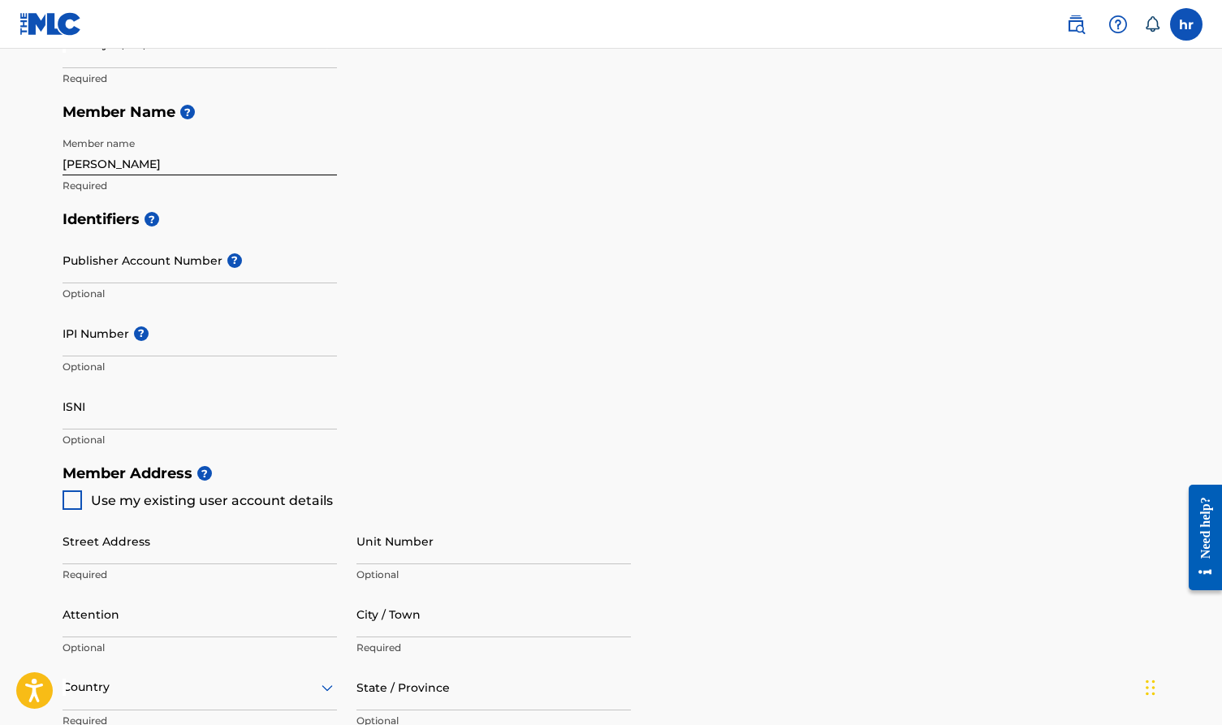
type input "33193"
type input "786"
type input "3342402"
type input "[EMAIL_ADDRESS][DOMAIN_NAME]"
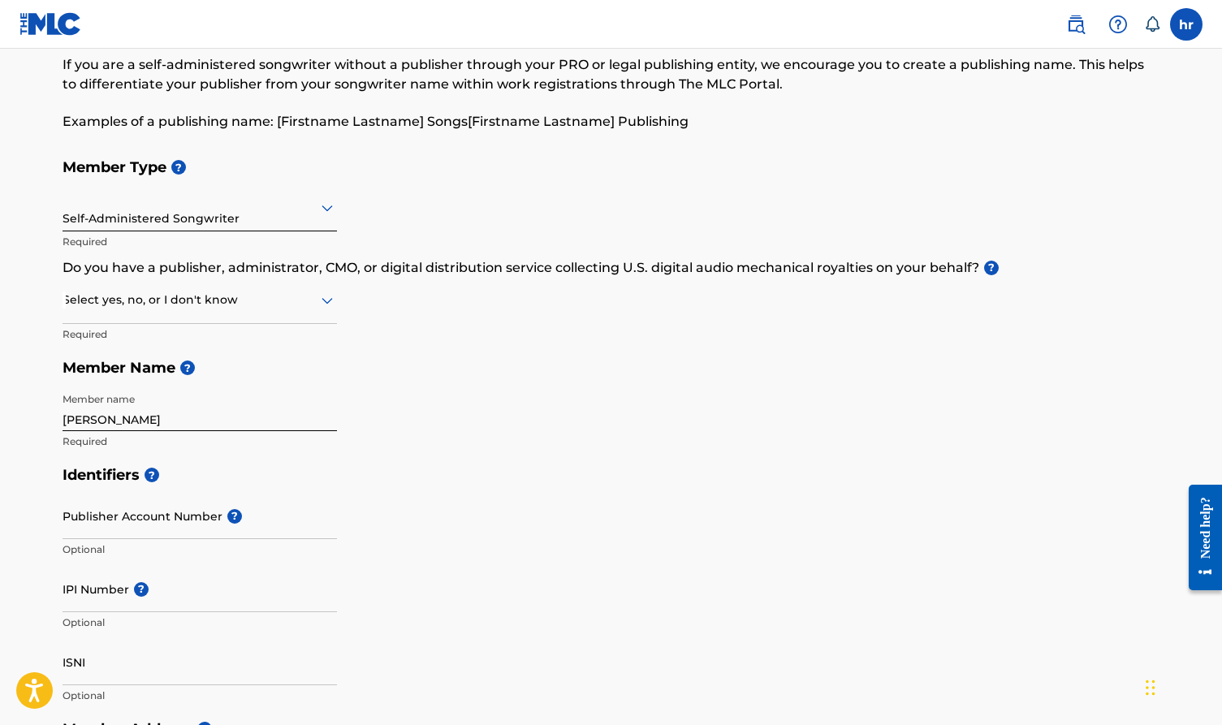
scroll to position [96, 0]
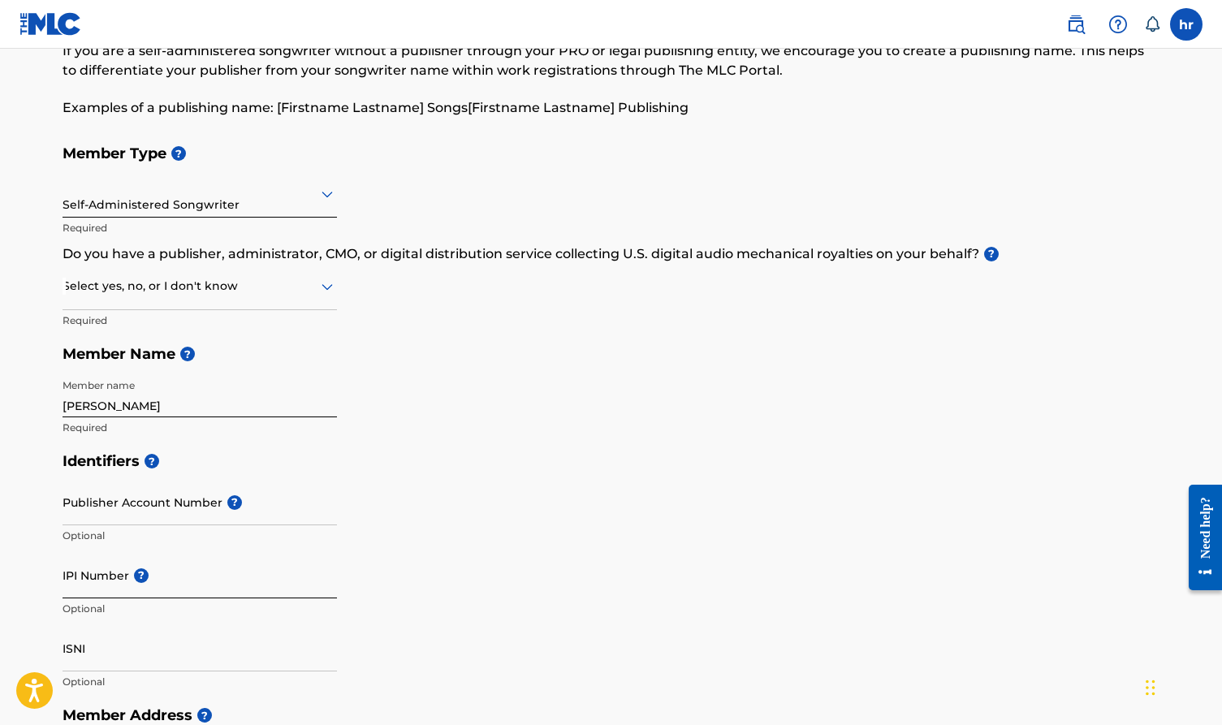
click at [90, 596] on input "IPI Number ?" at bounding box center [200, 575] width 275 height 46
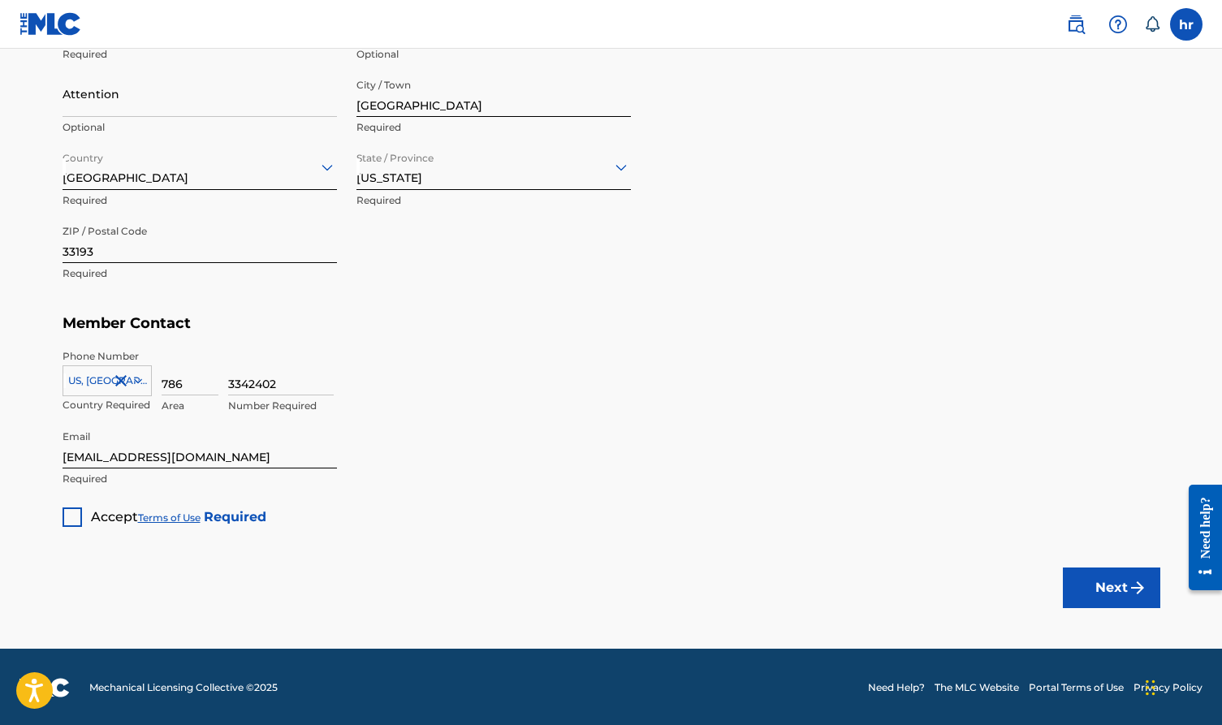
scroll to position [858, 0]
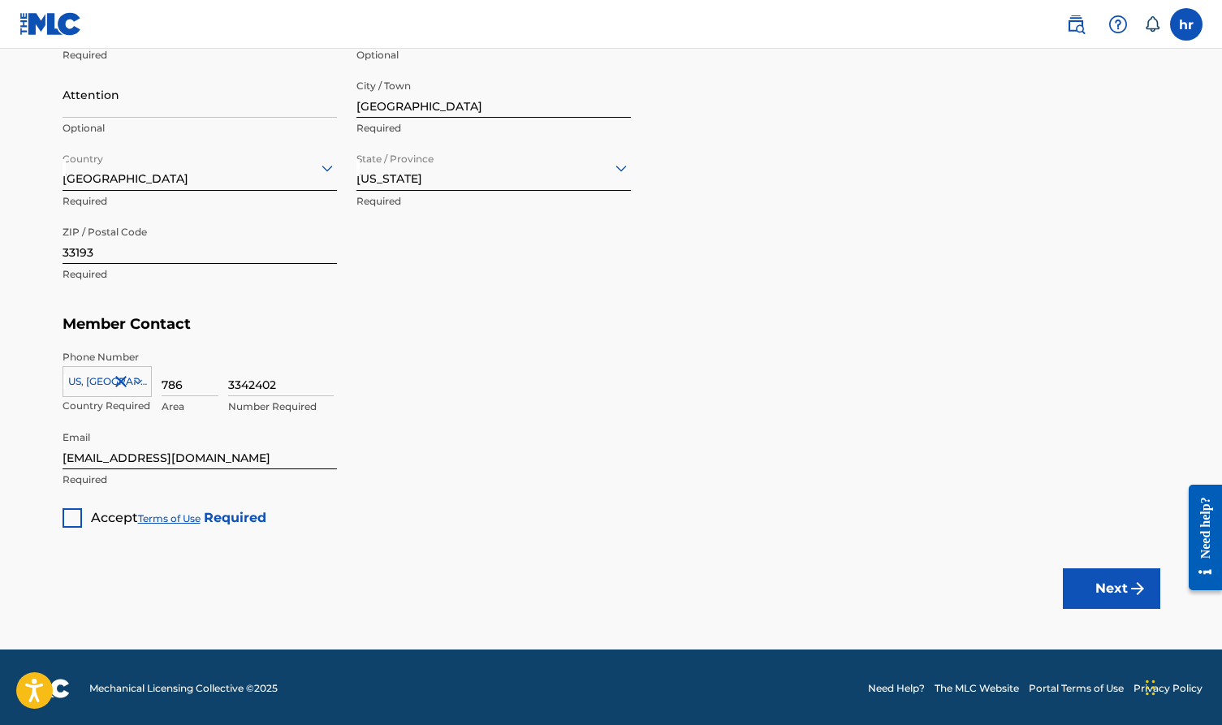
type input "01097290728"
click at [71, 523] on div at bounding box center [72, 517] width 19 height 19
click at [1103, 590] on button "Next" at bounding box center [1111, 589] width 97 height 41
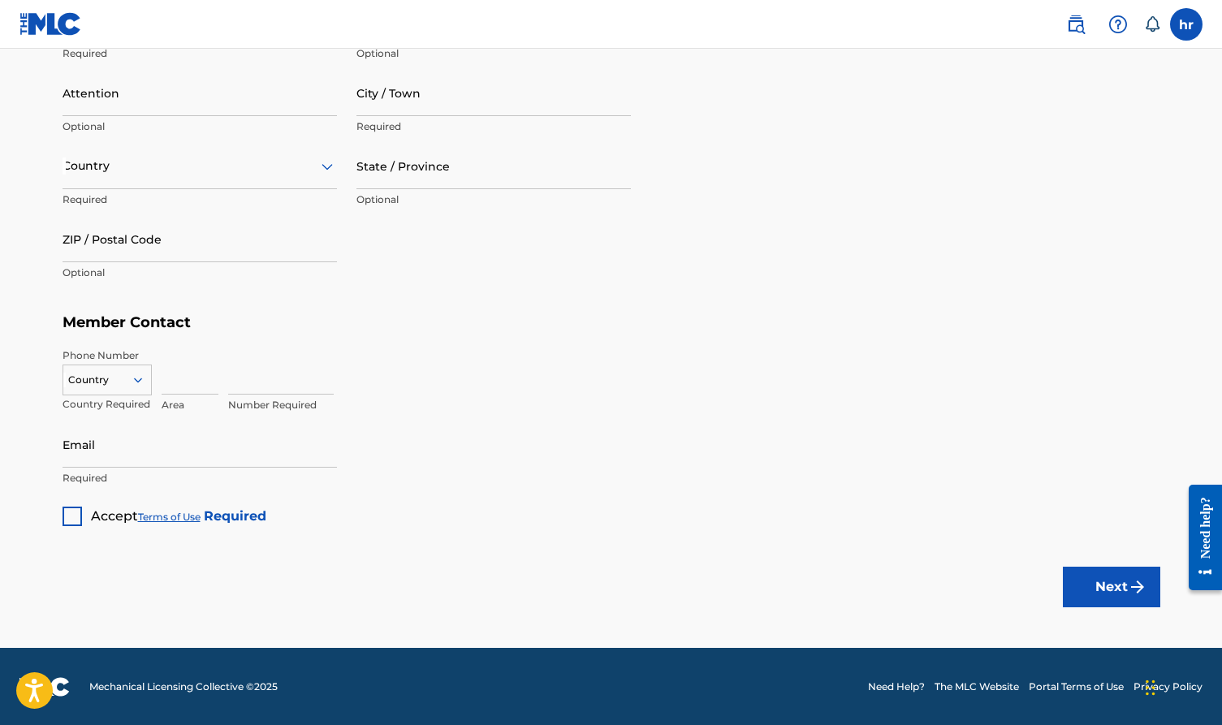
scroll to position [858, 0]
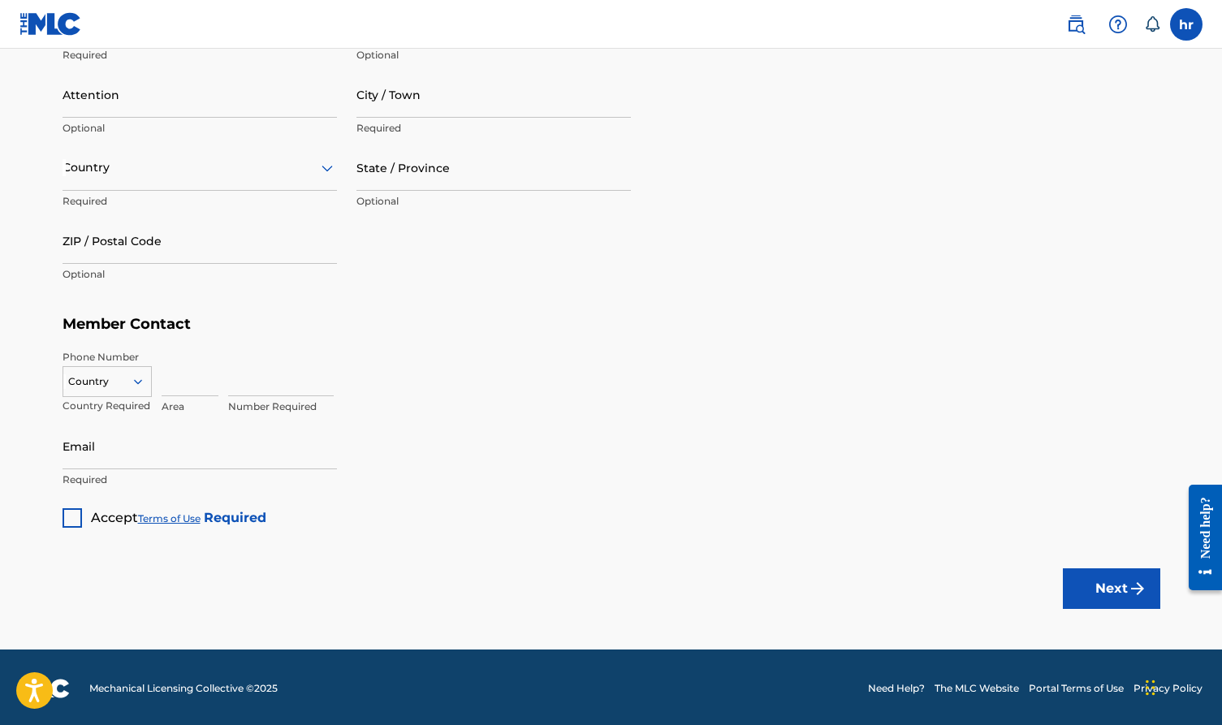
click at [71, 513] on div at bounding box center [72, 517] width 19 height 19
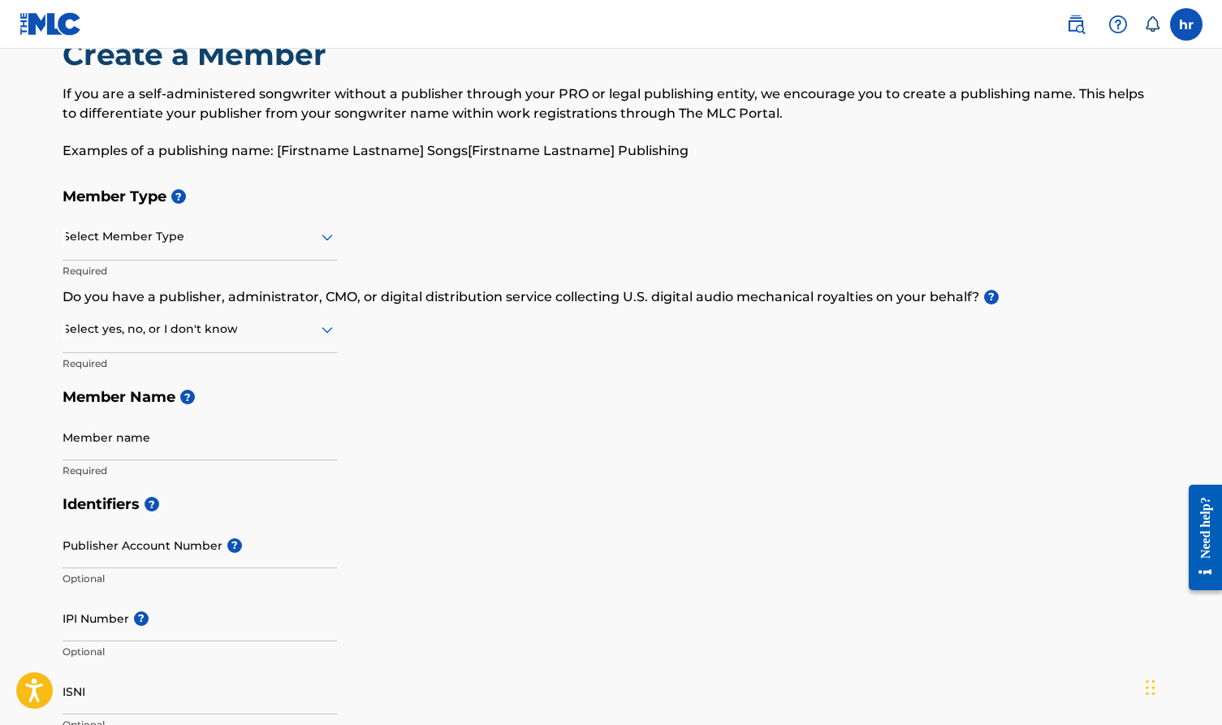
scroll to position [54, 0]
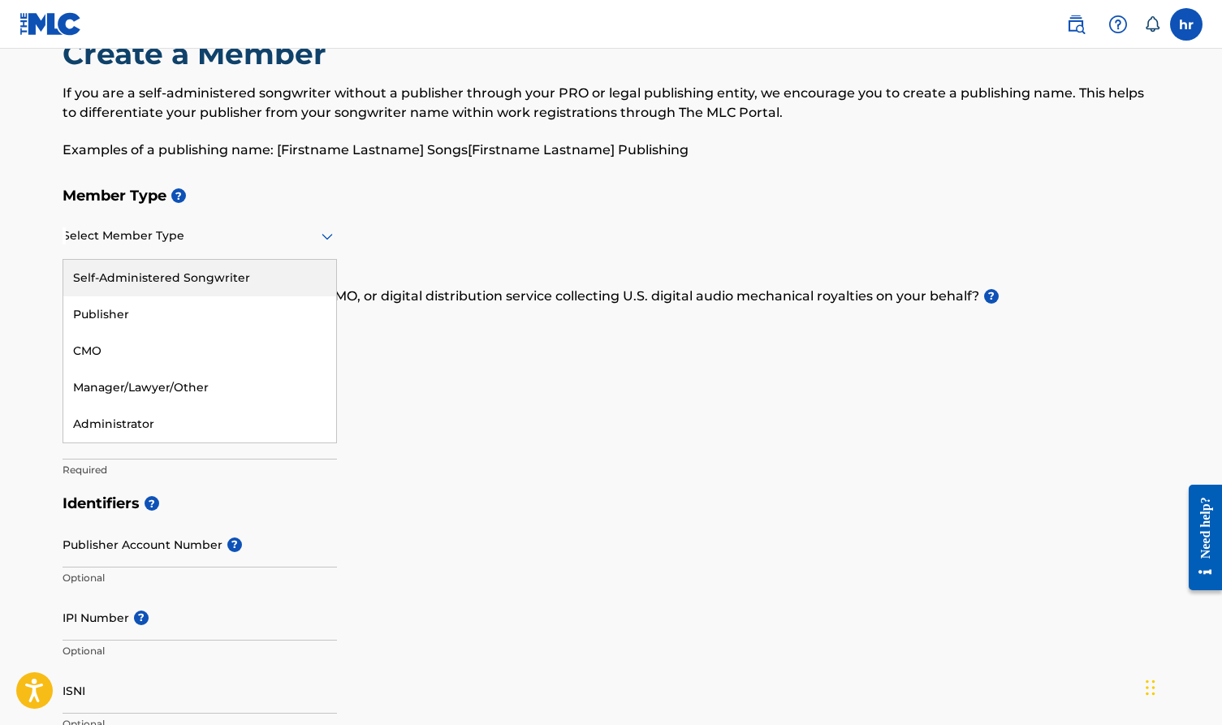
click at [197, 240] on div at bounding box center [200, 236] width 275 height 20
click at [144, 286] on div "Self-Administered Songwriter" at bounding box center [199, 278] width 273 height 37
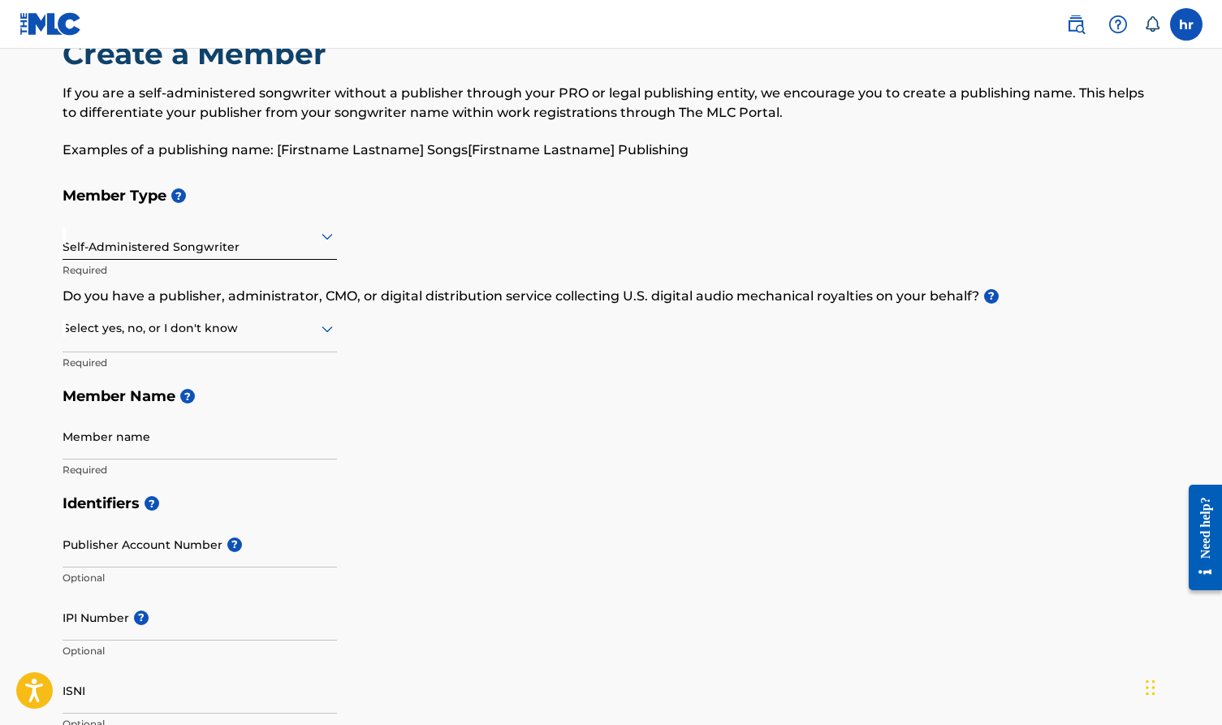
click at [129, 326] on div at bounding box center [200, 328] width 275 height 20
click at [114, 413] on div "No" at bounding box center [199, 407] width 273 height 37
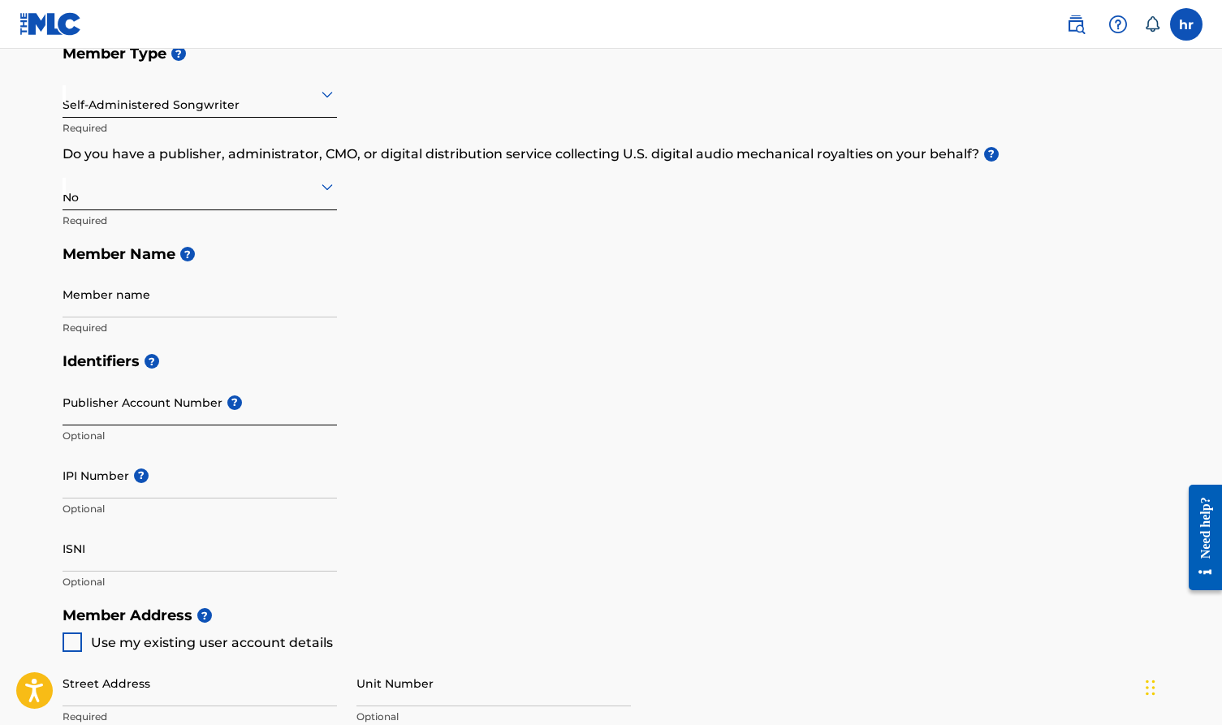
scroll to position [183, 0]
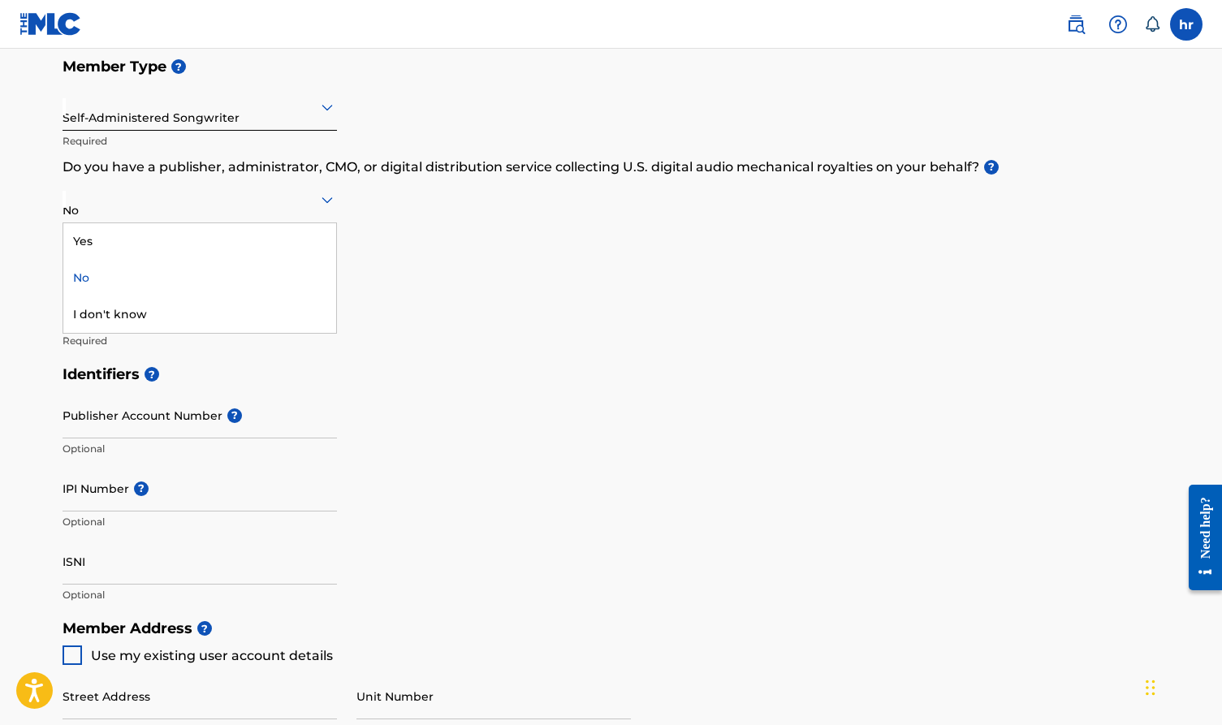
click at [102, 205] on div at bounding box center [200, 199] width 275 height 20
click at [102, 257] on div "Yes" at bounding box center [199, 241] width 273 height 37
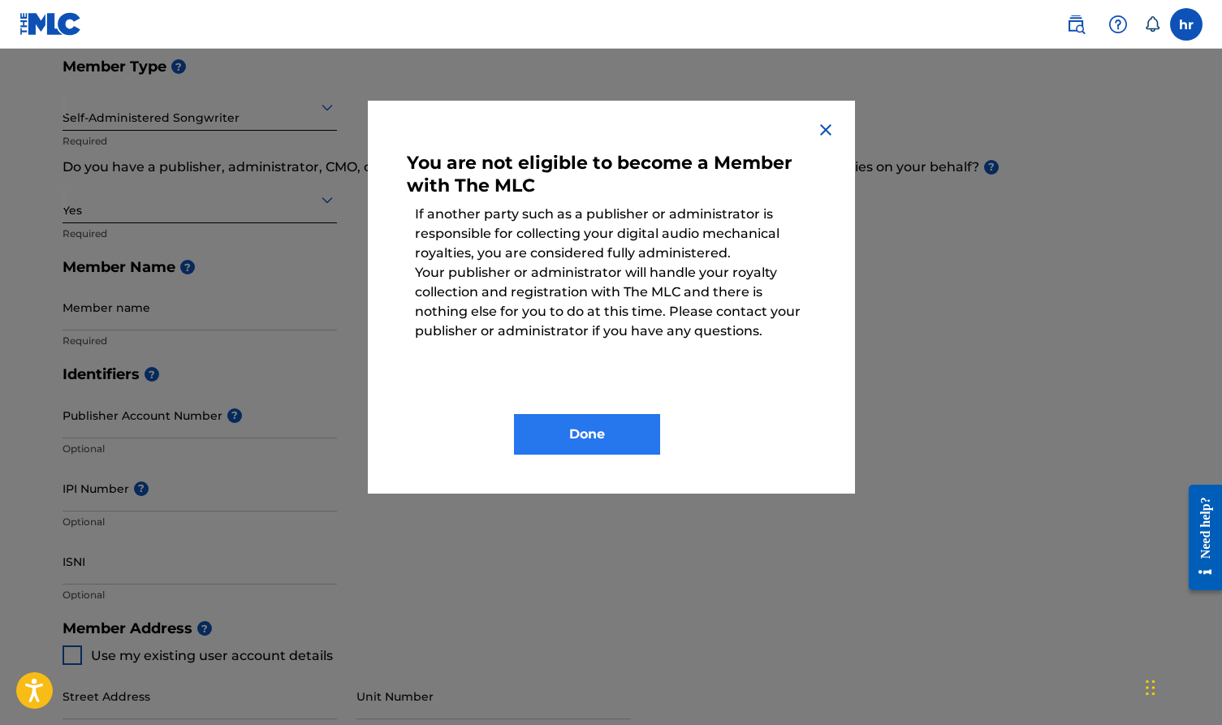
click at [601, 430] on button "Done" at bounding box center [587, 434] width 146 height 41
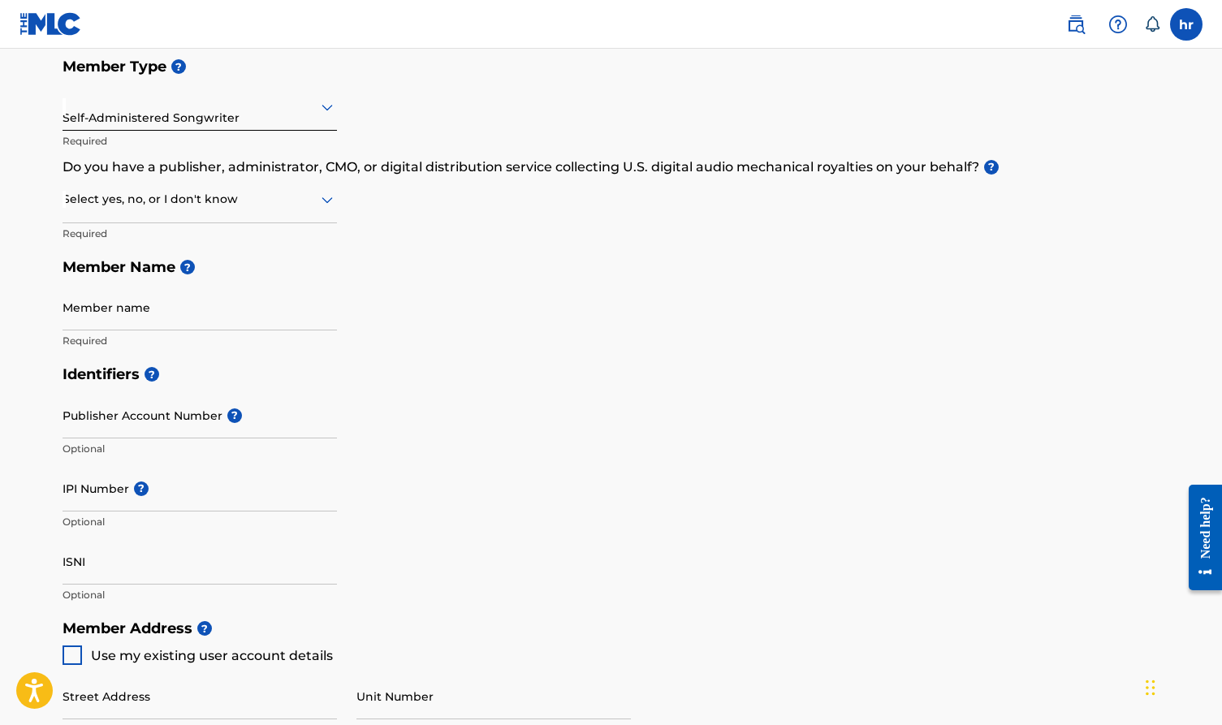
click at [102, 202] on div at bounding box center [200, 199] width 275 height 20
click at [93, 278] on div "No" at bounding box center [199, 278] width 273 height 37
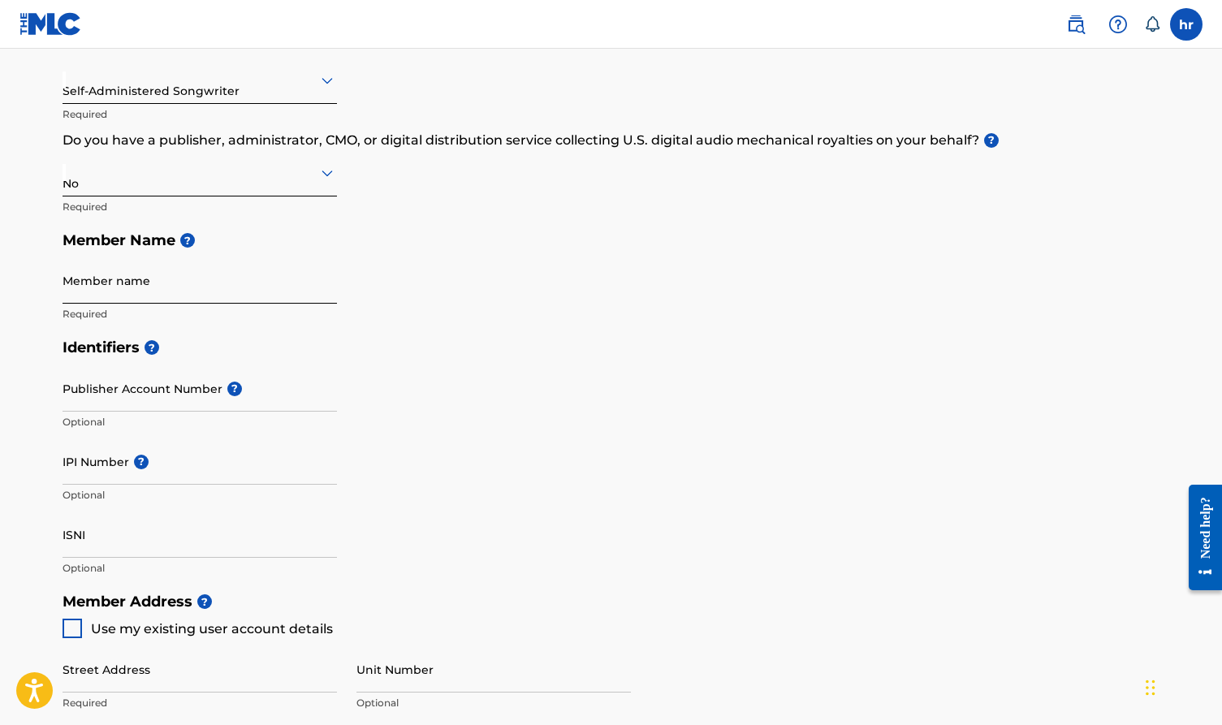
scroll to position [215, 0]
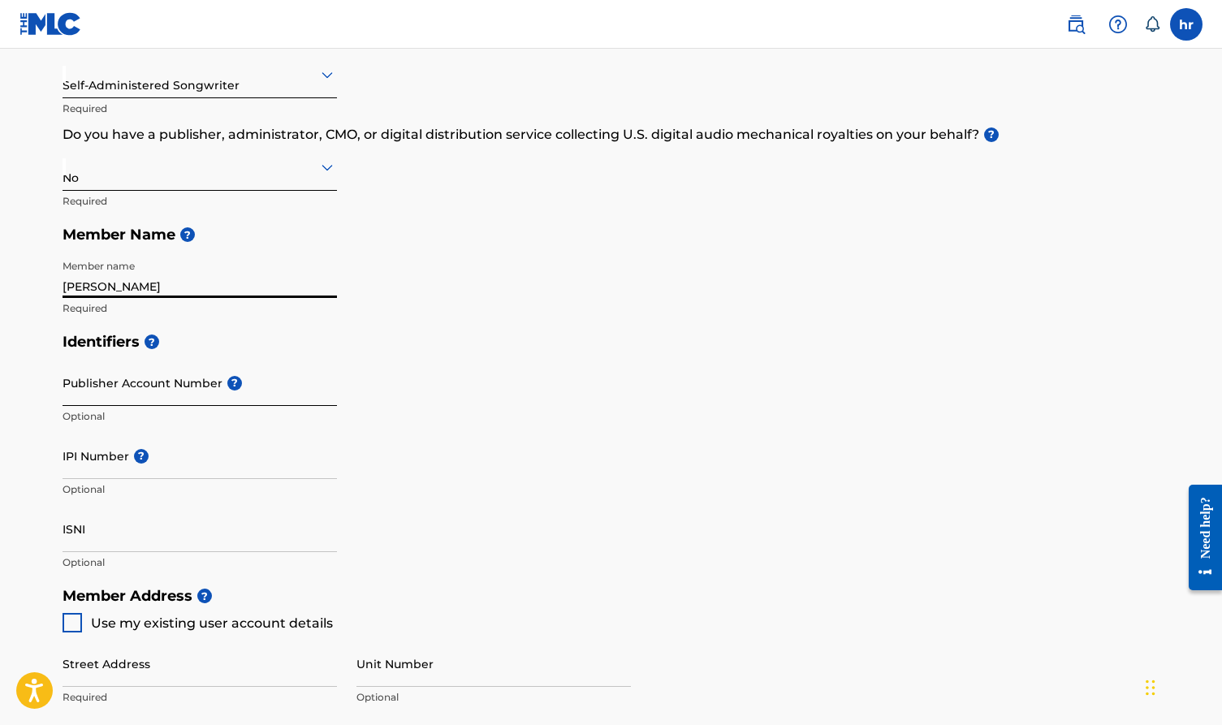
type input "handy rodriguez"
click at [94, 381] on input "Publisher Account Number ?" at bounding box center [200, 383] width 275 height 46
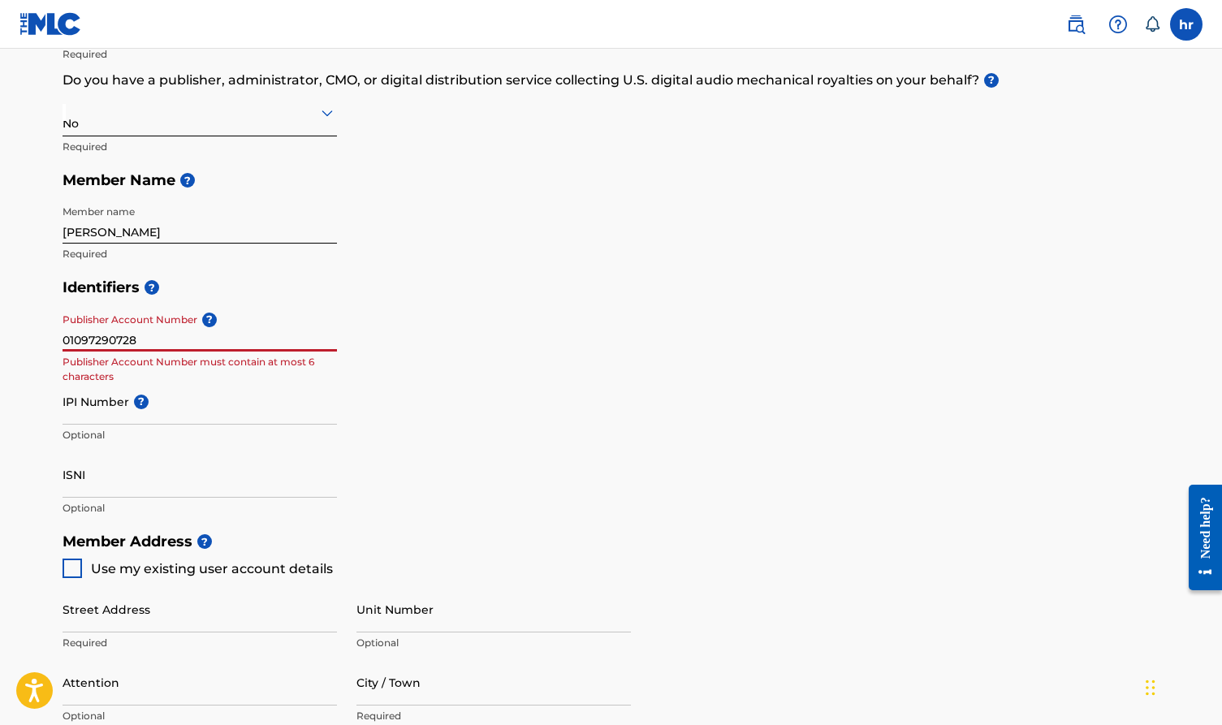
scroll to position [277, 0]
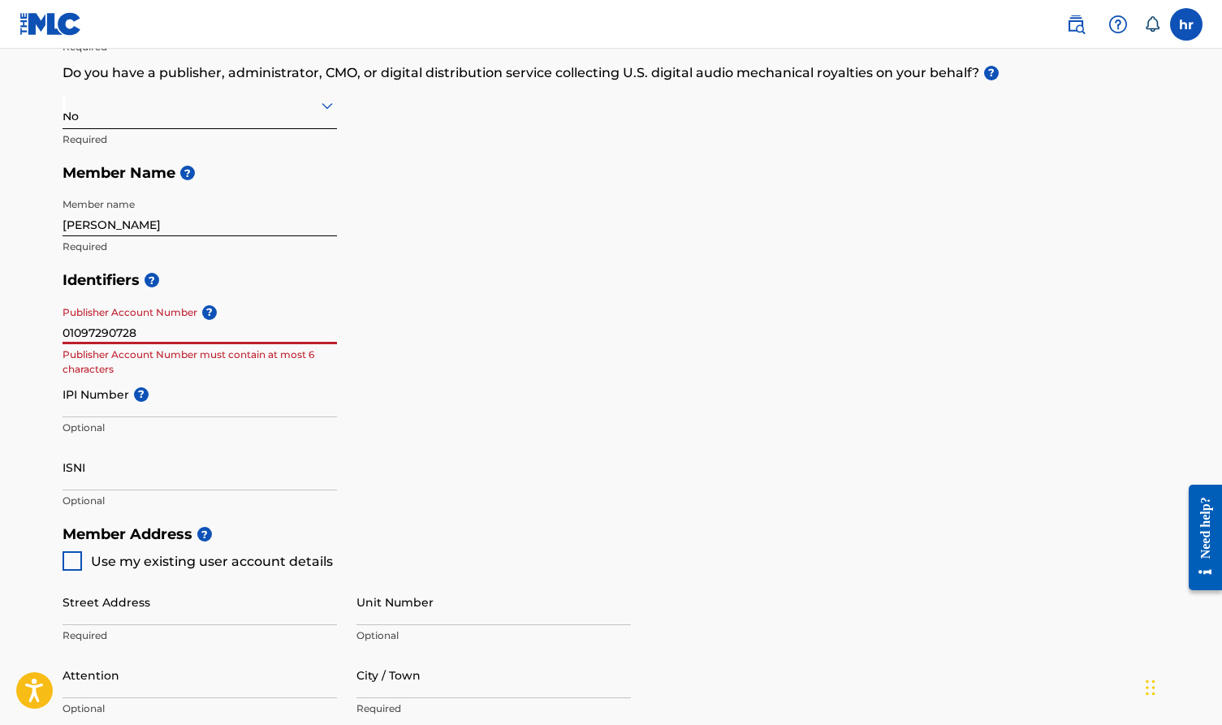
type input "01097290728"
click at [56, 382] on div "Create a Member If you are a self-administered songwriter without a publisher t…" at bounding box center [611, 460] width 1137 height 1296
drag, startPoint x: 145, startPoint y: 331, endPoint x: 24, endPoint y: 331, distance: 120.2
click at [24, 331] on main "Create a Member If you are a self-administered songwriter without a publisher t…" at bounding box center [611, 501] width 1222 height 1459
click at [94, 397] on input "IPI Number ?" at bounding box center [200, 394] width 275 height 46
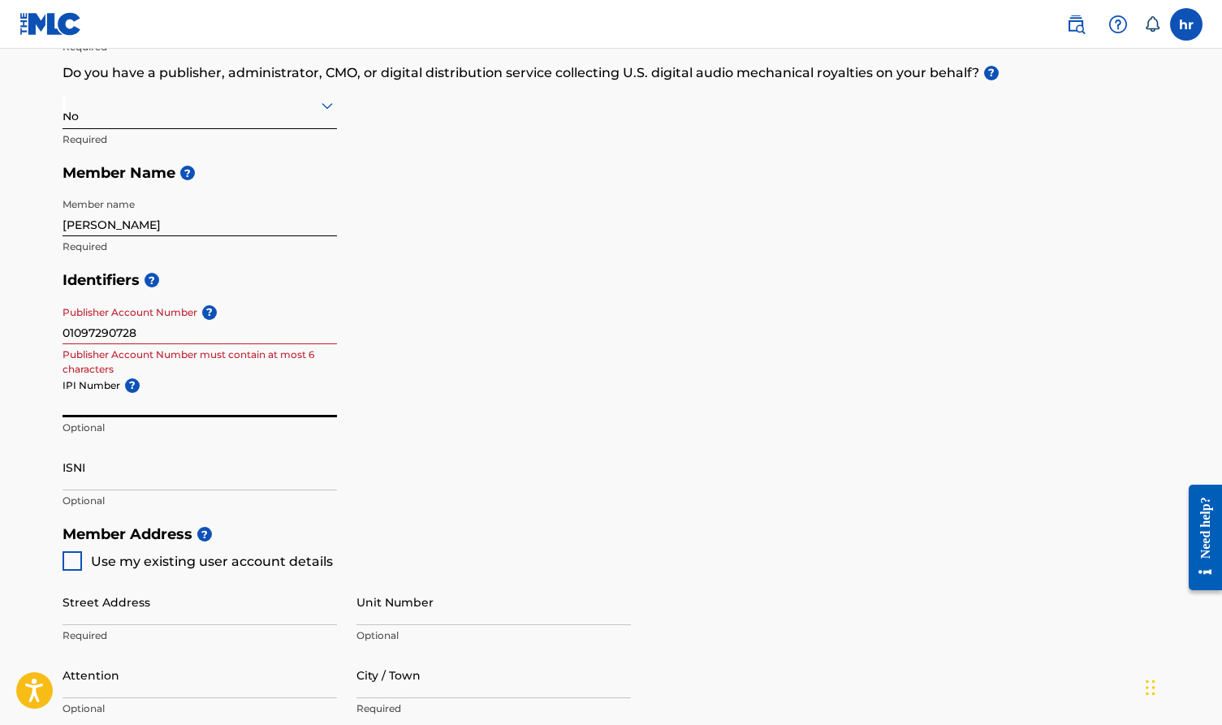
paste input "01097290728"
type input "01097290728"
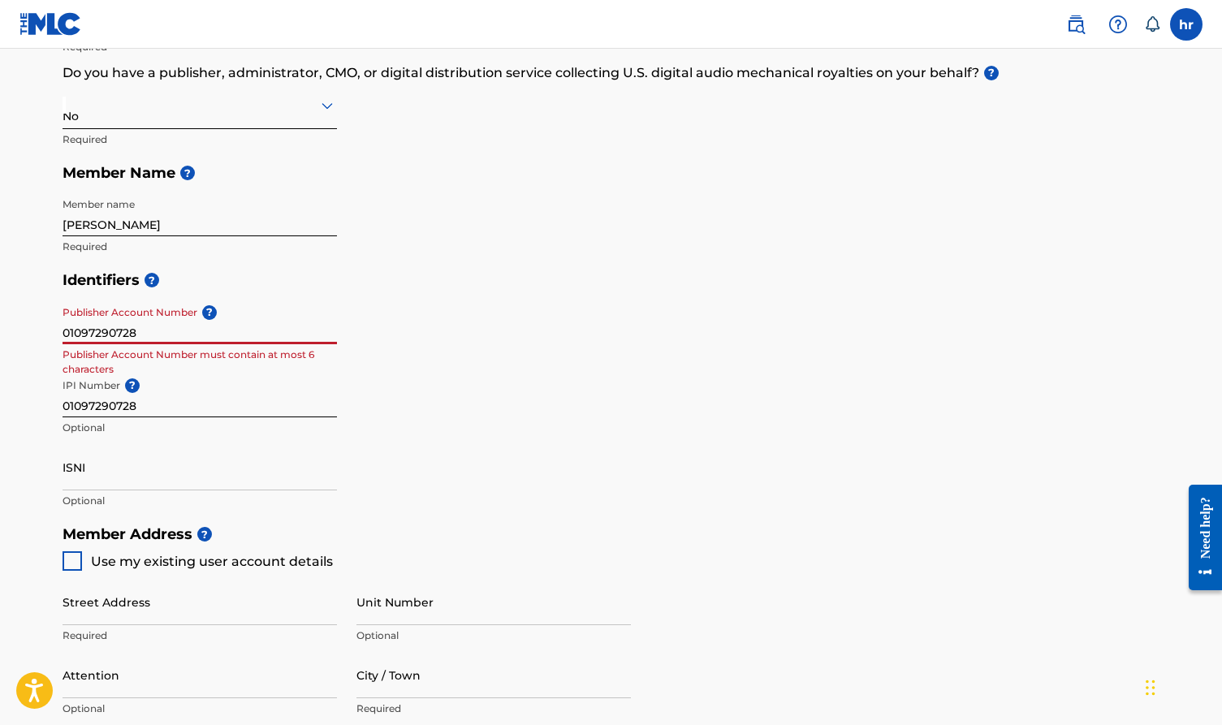
drag, startPoint x: 149, startPoint y: 336, endPoint x: 0, endPoint y: 348, distance: 149.1
click at [0, 348] on main "Create a Member If you are a self-administered songwriter without a publisher t…" at bounding box center [611, 501] width 1222 height 1459
type input "0"
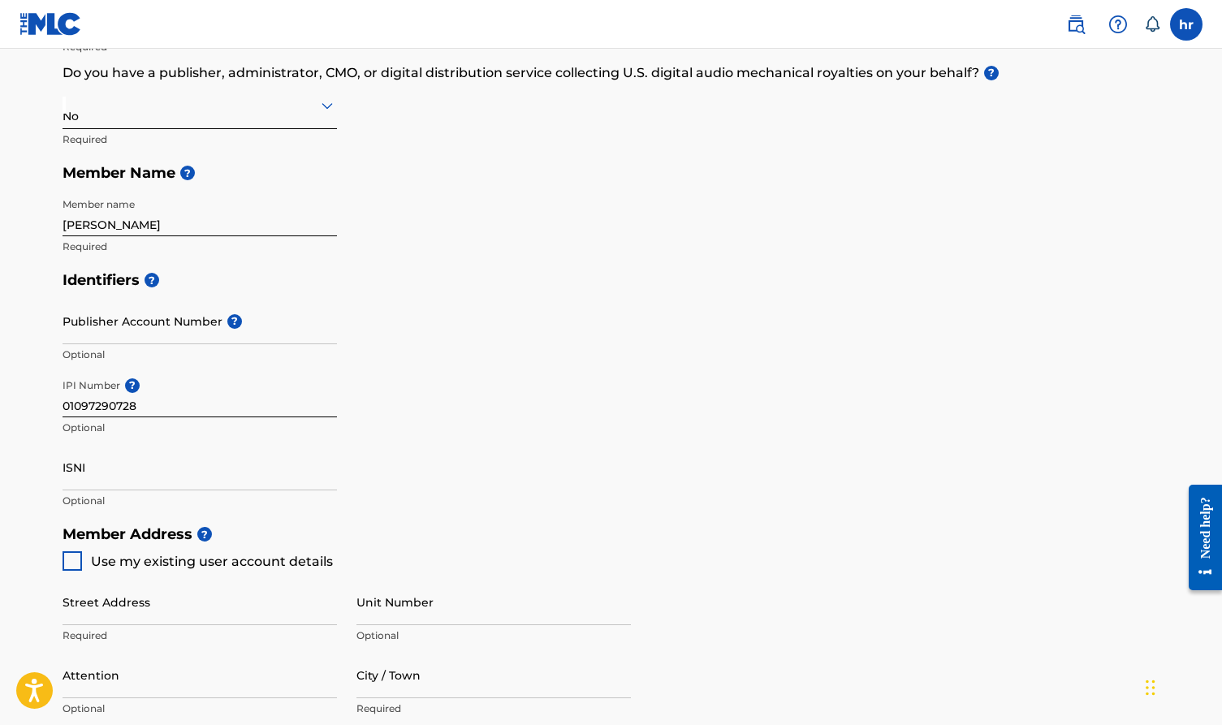
click at [76, 558] on div at bounding box center [72, 560] width 19 height 19
type input "5946 sw 162nd path"
type input "[GEOGRAPHIC_DATA]"
type input "33193"
type input "786"
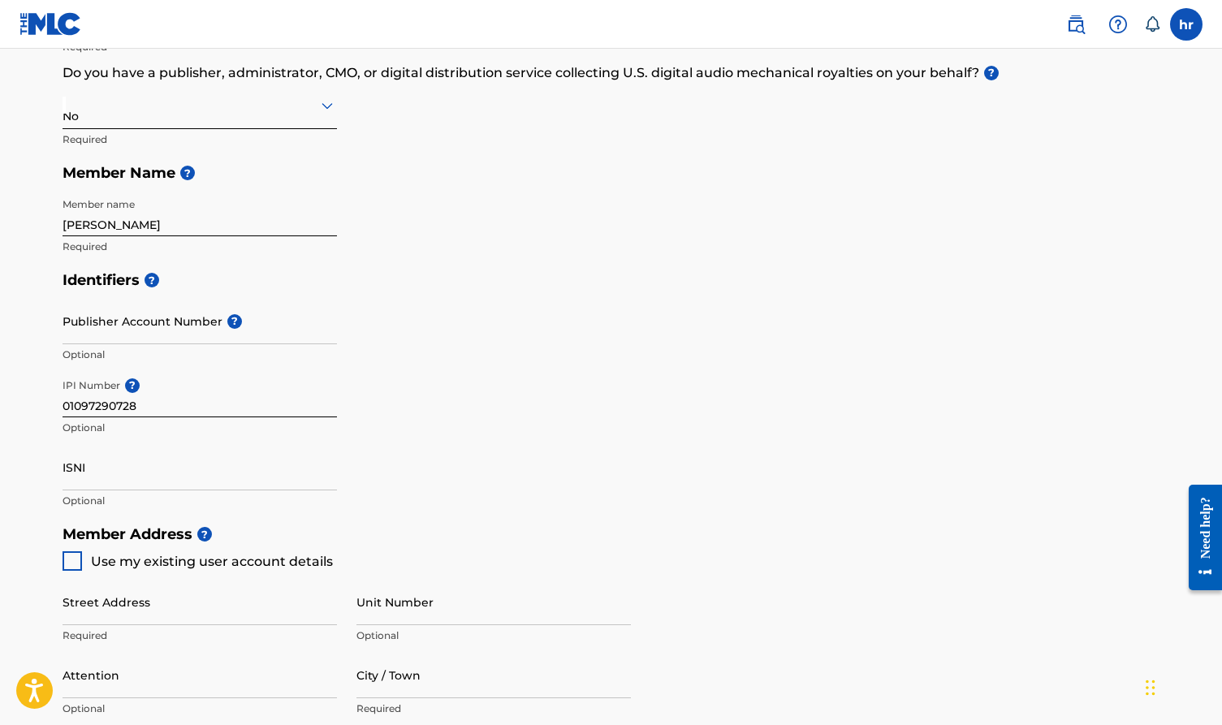
type input "3342402"
type input "[EMAIL_ADDRESS][DOMAIN_NAME]"
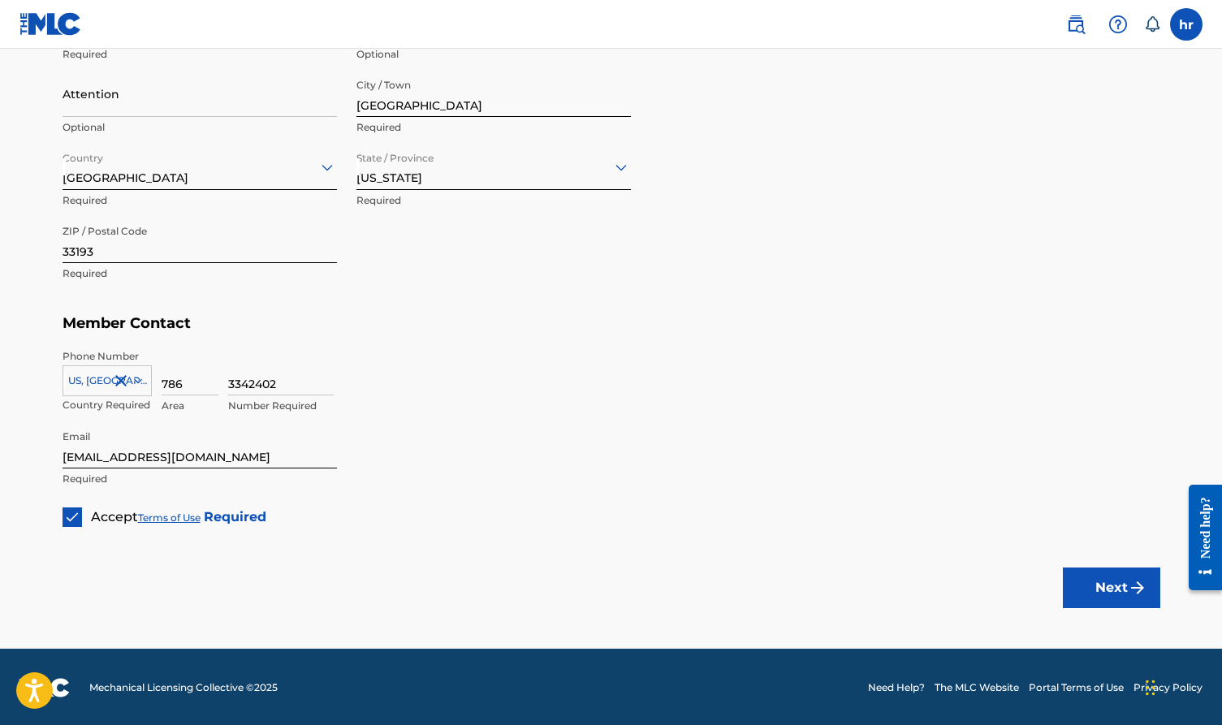
scroll to position [858, 0]
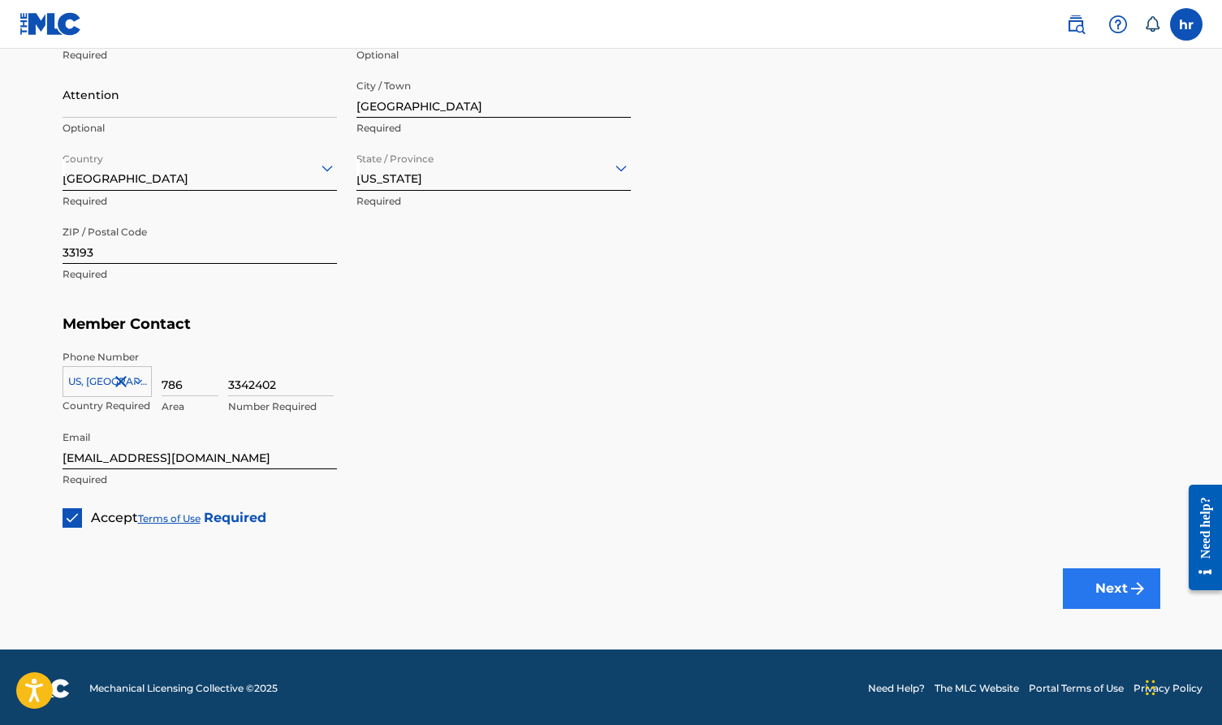
click at [1129, 584] on img "submit" at bounding box center [1137, 588] width 19 height 19
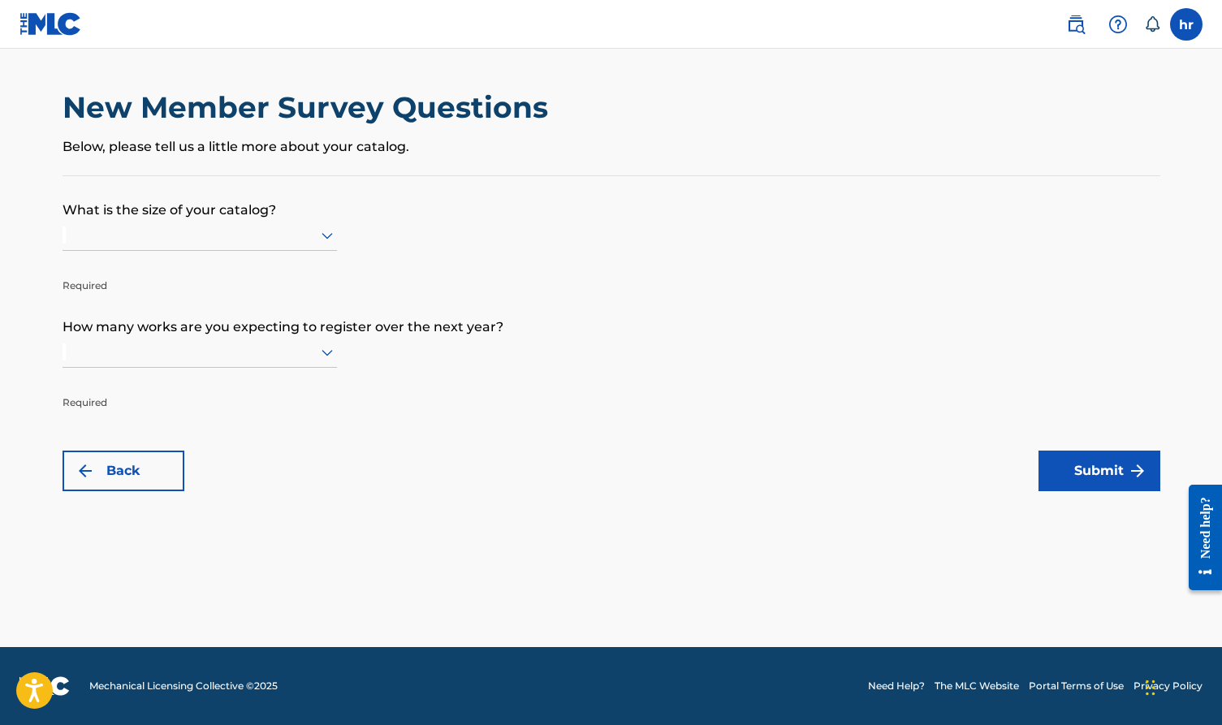
click at [231, 240] on div at bounding box center [200, 235] width 275 height 20
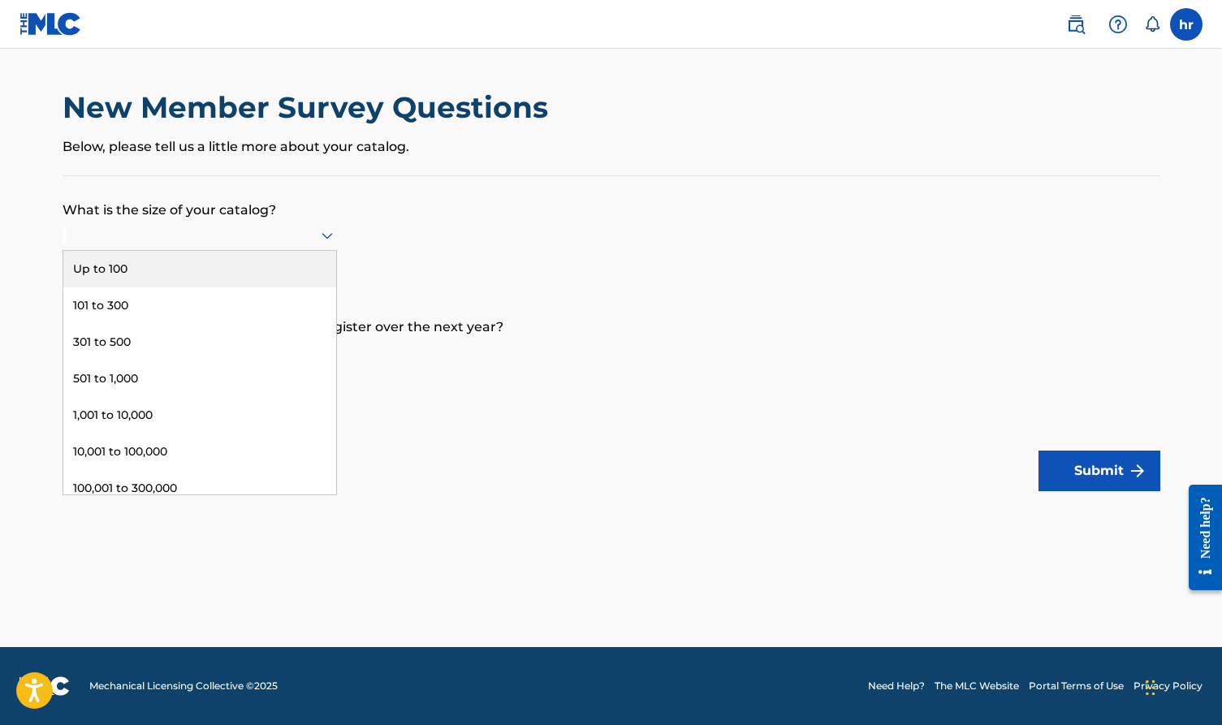
click at [203, 287] on div "Up to 100" at bounding box center [199, 269] width 273 height 37
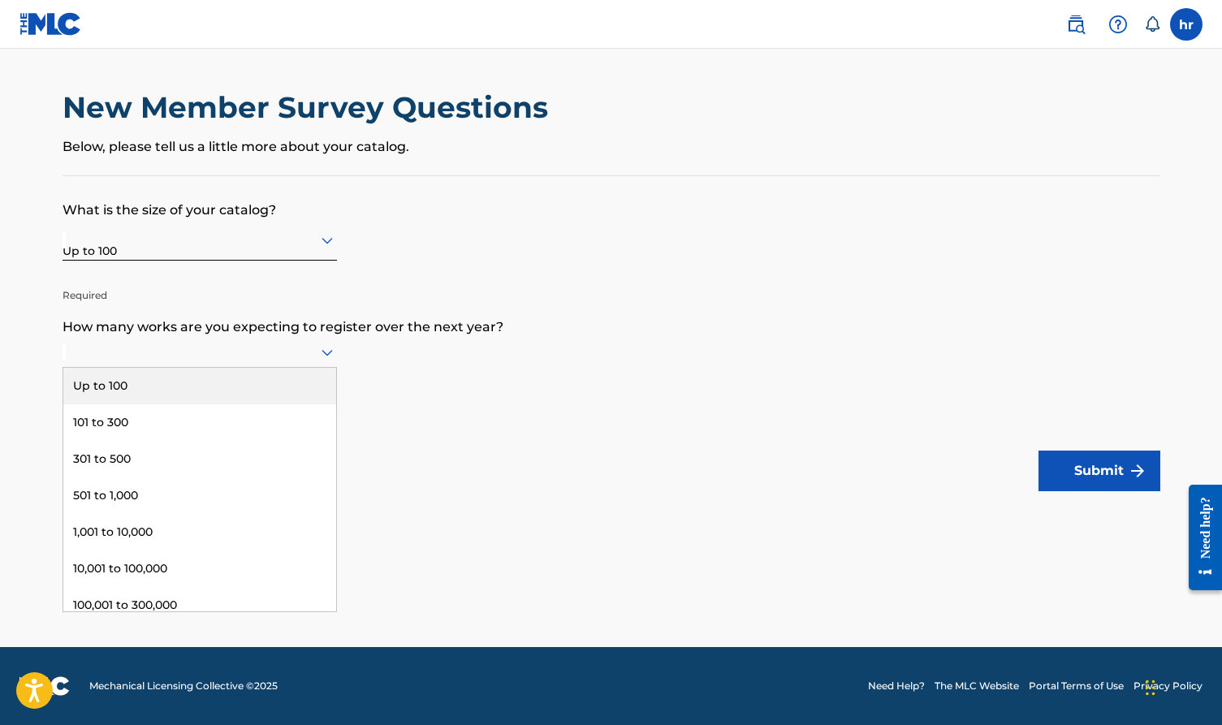
click at [138, 368] on div at bounding box center [200, 352] width 275 height 31
click at [129, 404] on div "Up to 100" at bounding box center [199, 386] width 273 height 37
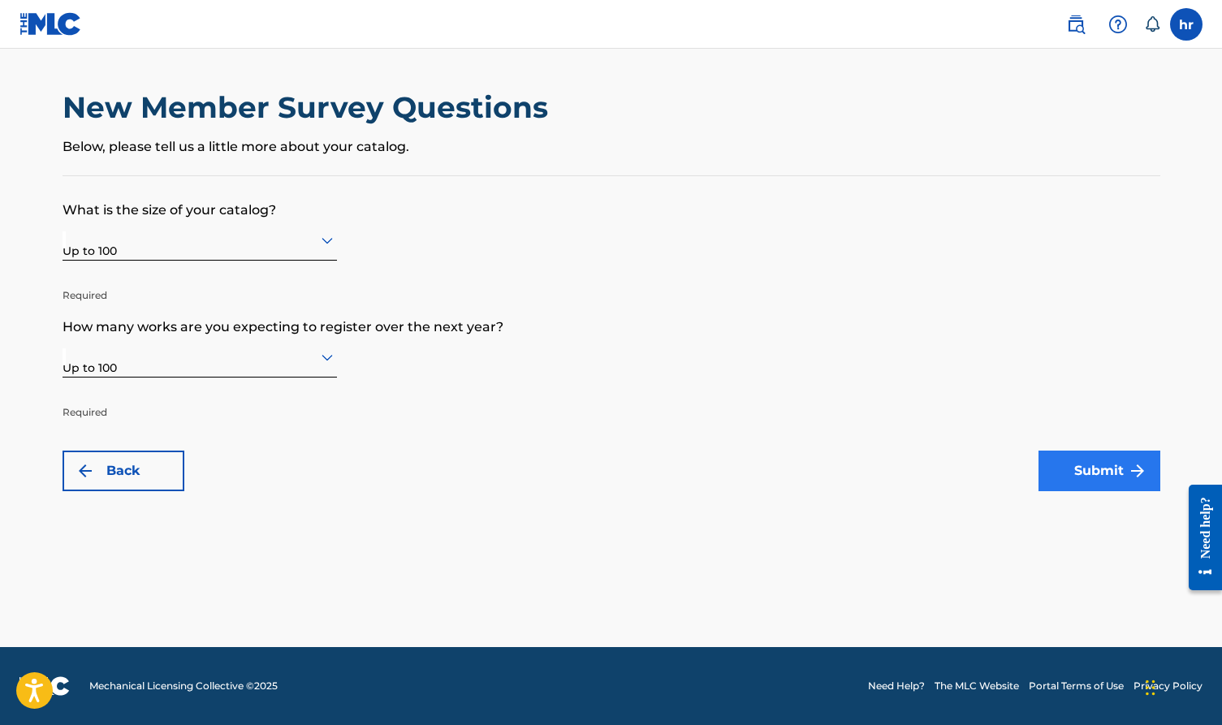
click at [1114, 474] on button "Submit" at bounding box center [1100, 471] width 122 height 41
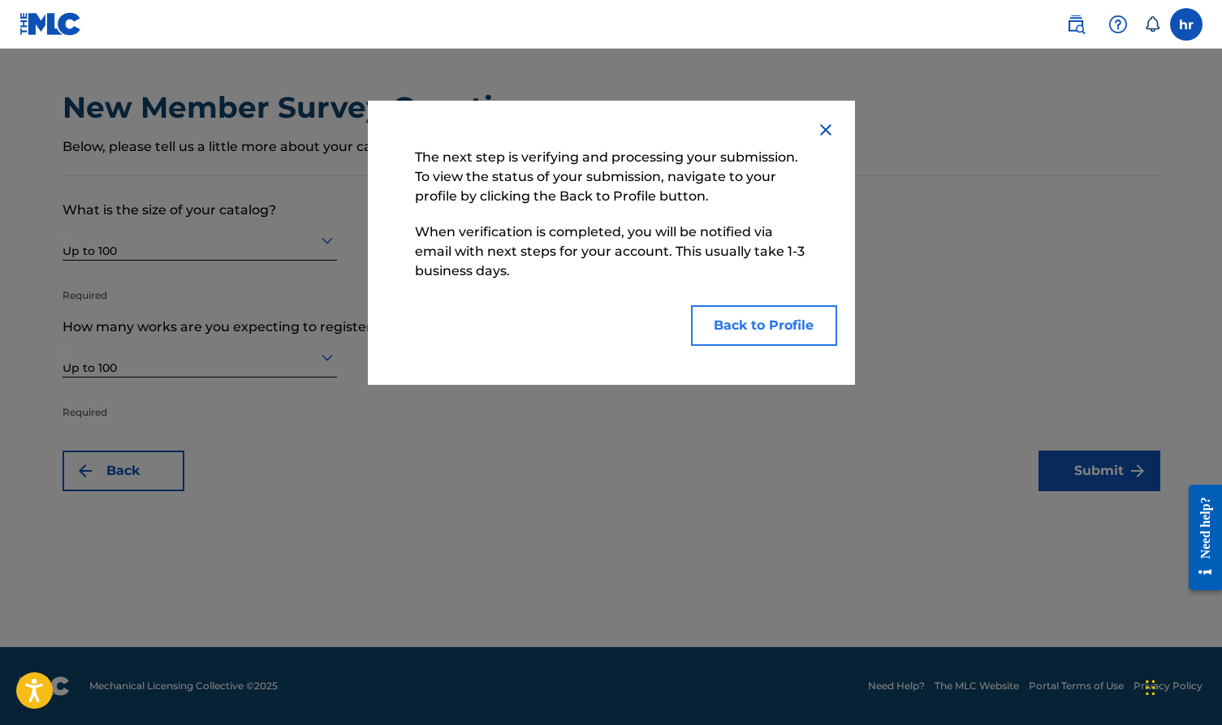
click at [728, 333] on button "Back to Profile" at bounding box center [764, 325] width 146 height 41
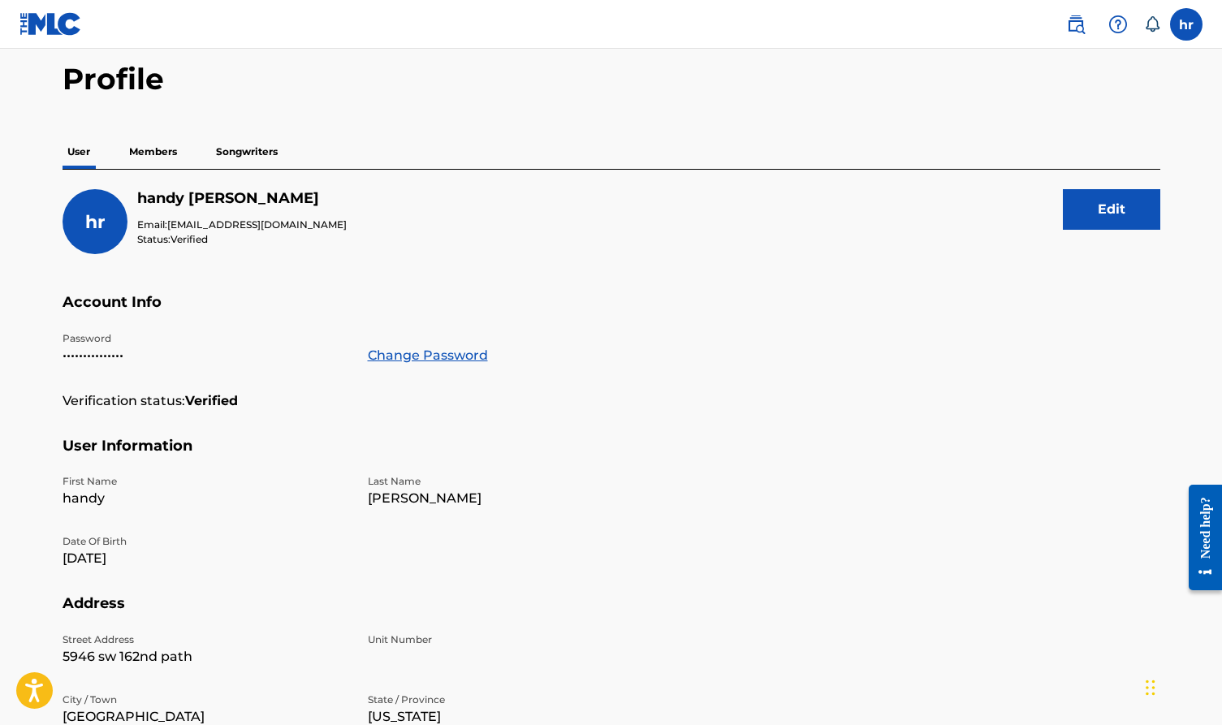
scroll to position [94, 0]
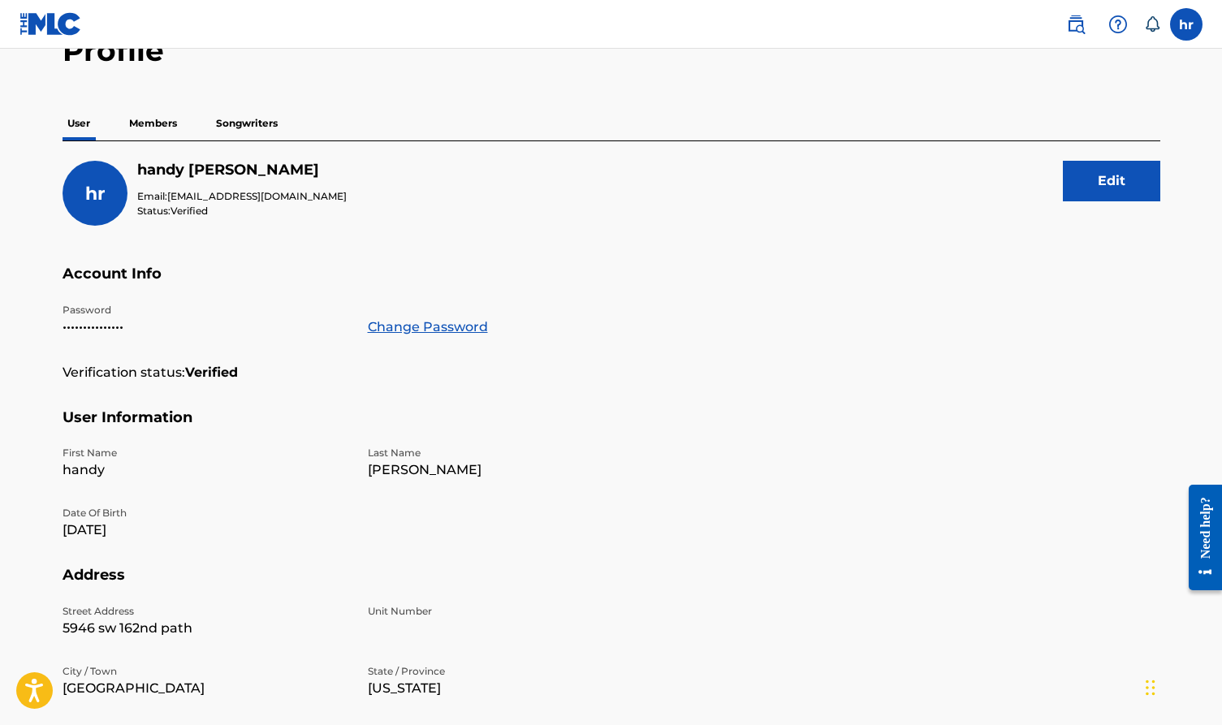
click at [157, 124] on p "Members" at bounding box center [153, 123] width 58 height 34
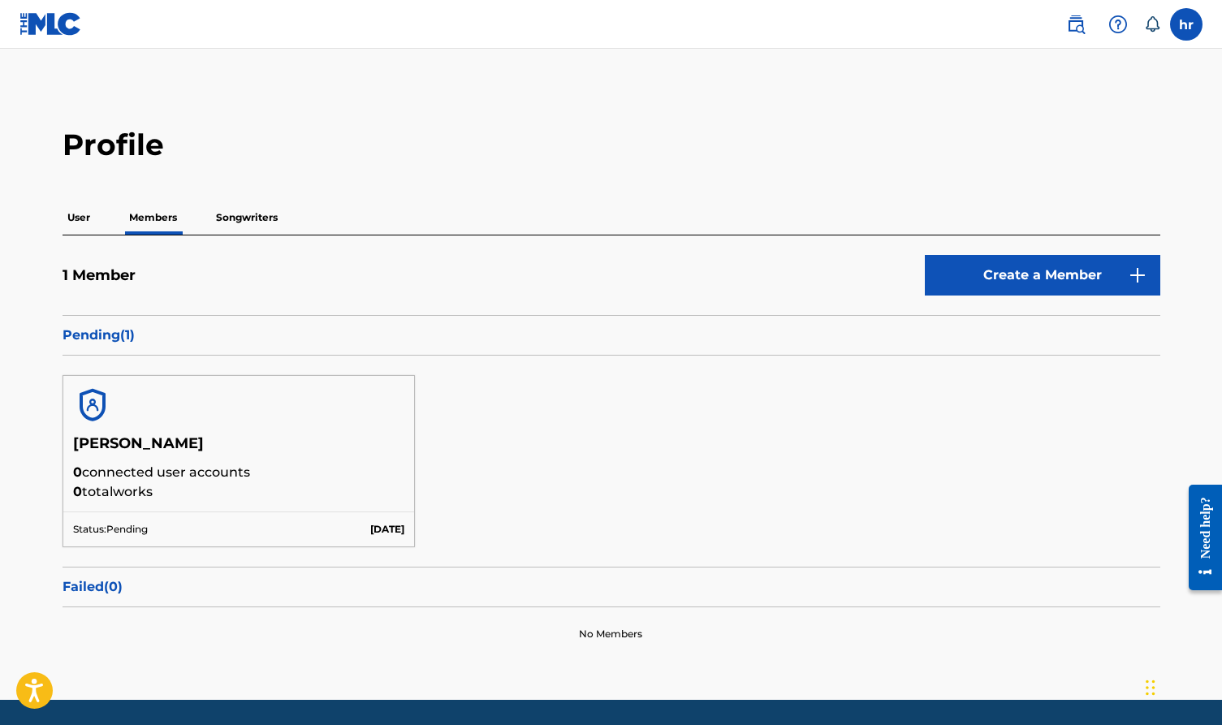
click at [223, 452] on h5 "handy rodriguez" at bounding box center [239, 448] width 332 height 28
click at [104, 341] on p "Pending ( 1 )" at bounding box center [612, 335] width 1098 height 19
click at [244, 213] on p "Songwriters" at bounding box center [246, 218] width 71 height 34
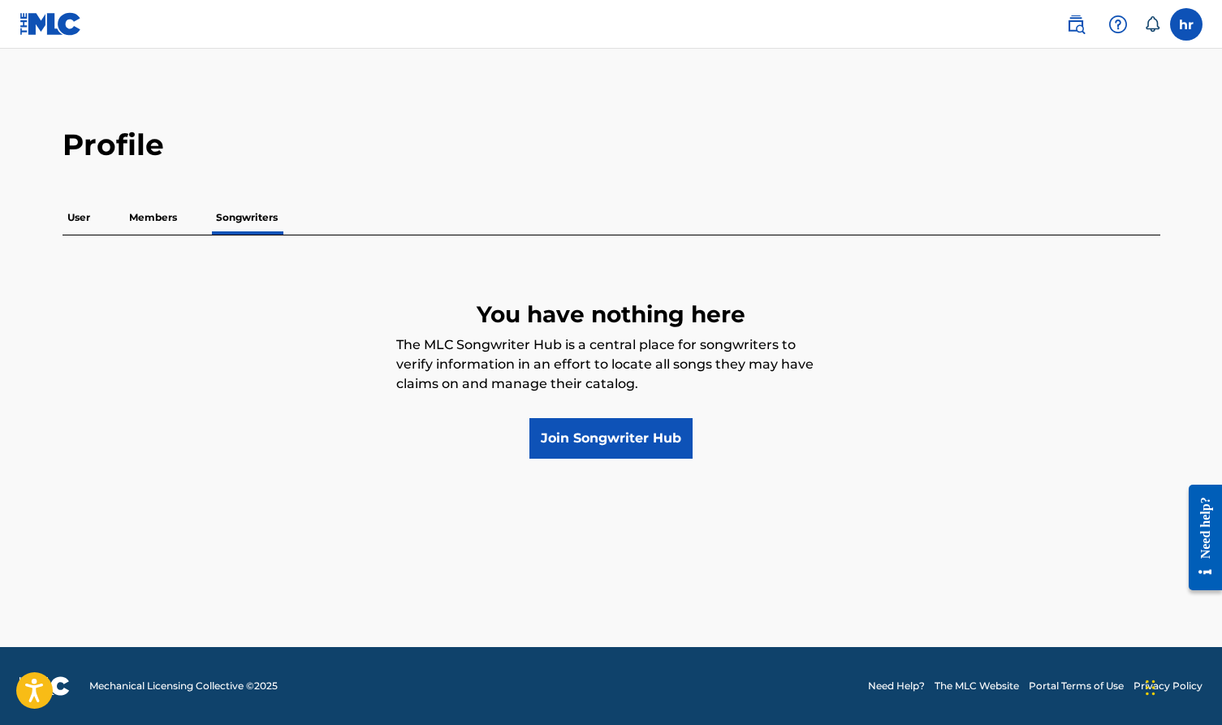
click at [68, 235] on div "User Members Songwriters" at bounding box center [612, 218] width 1098 height 35
click at [72, 229] on p "User" at bounding box center [79, 218] width 32 height 34
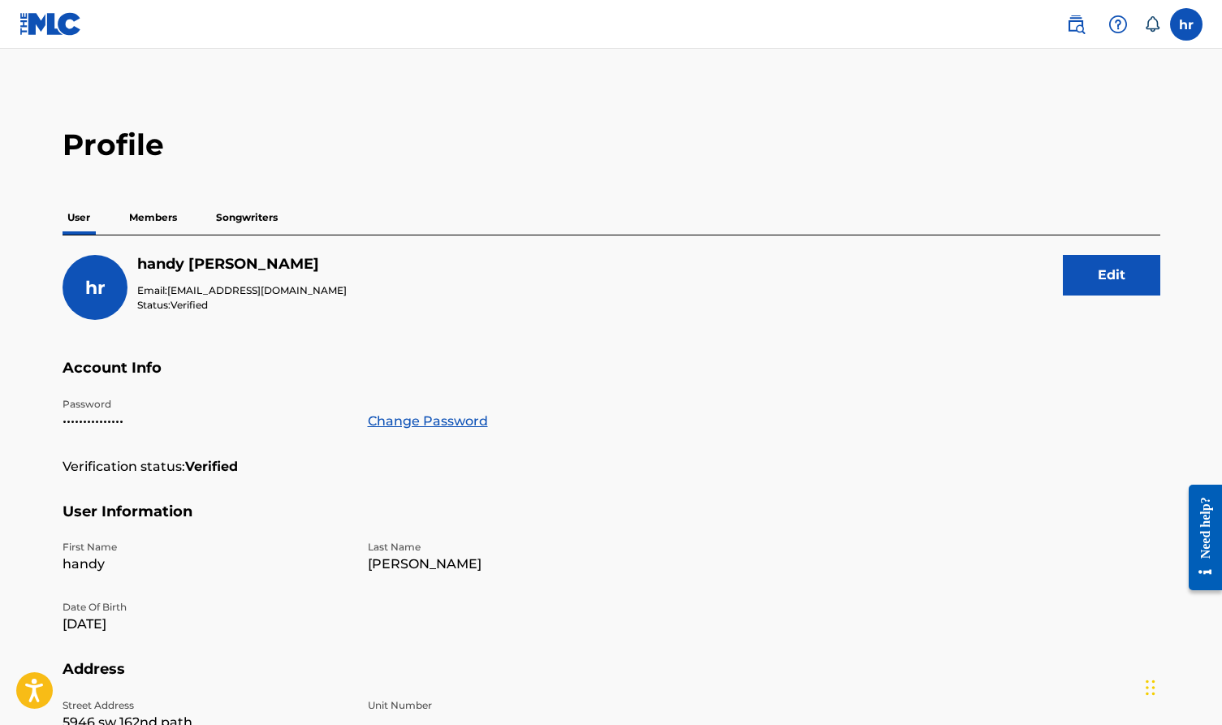
click at [141, 211] on p "Members" at bounding box center [153, 218] width 58 height 34
